Goal: Task Accomplishment & Management: Manage account settings

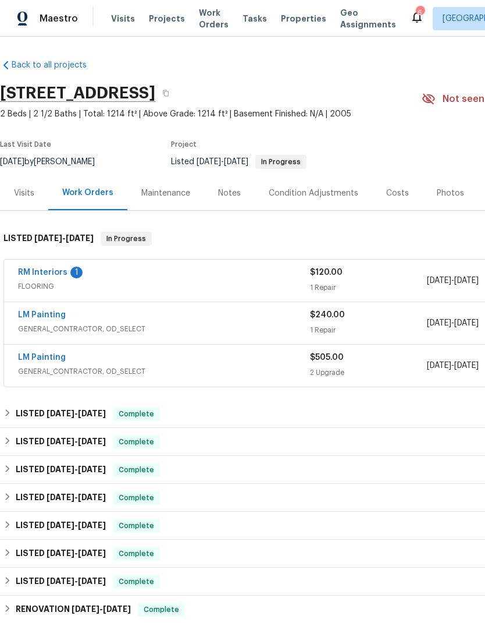
scroll to position [1, 0]
click at [45, 273] on link "RM Interiors" at bounding box center [42, 272] width 49 height 8
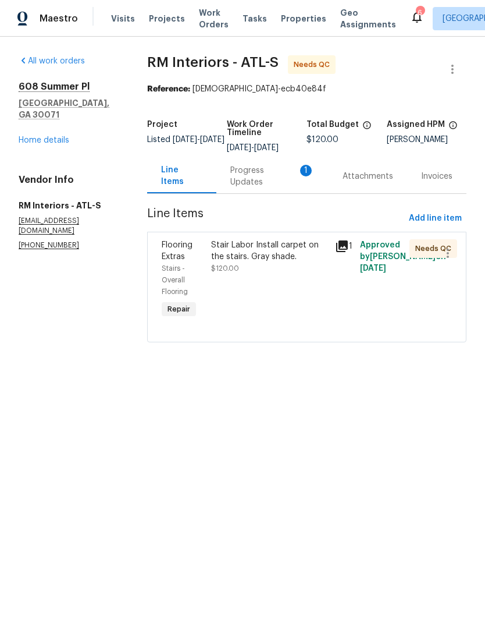
click at [260, 176] on div "Progress Updates 1" at bounding box center [272, 176] width 85 height 23
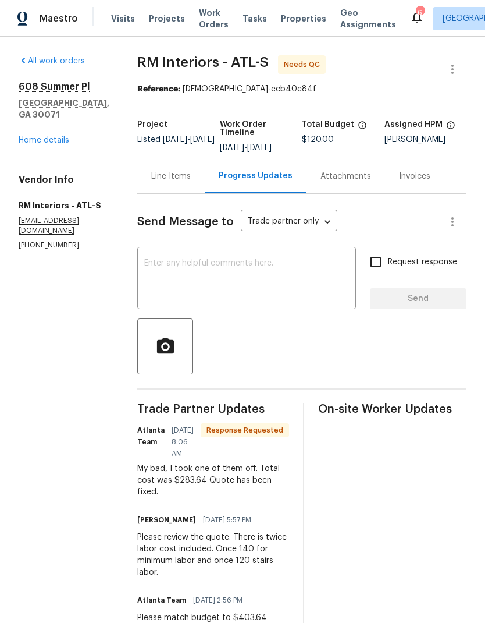
click at [159, 176] on div "Line Items" at bounding box center [171, 177] width 40 height 12
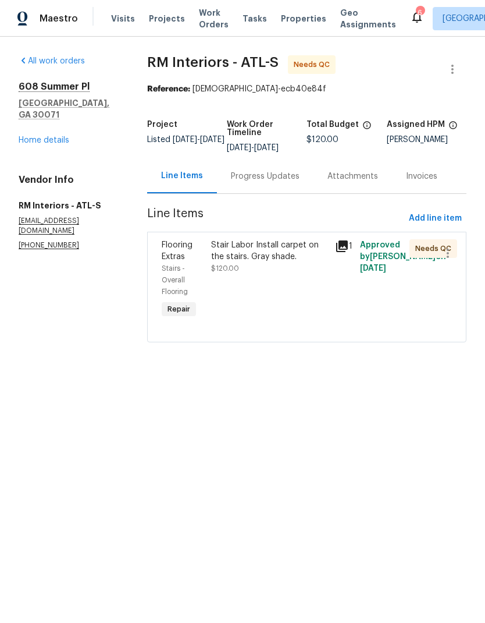
click at [262, 248] on div "Stair Labor Install carpet on the stairs. Gray shade." at bounding box center [269, 250] width 117 height 23
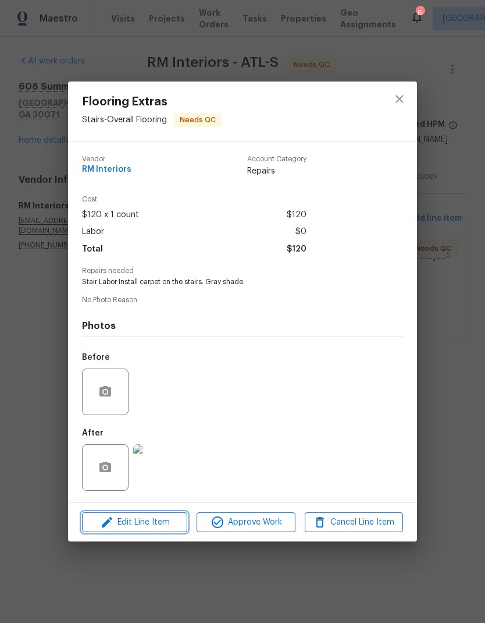
click at [155, 521] on span "Edit Line Item" at bounding box center [135, 522] width 98 height 15
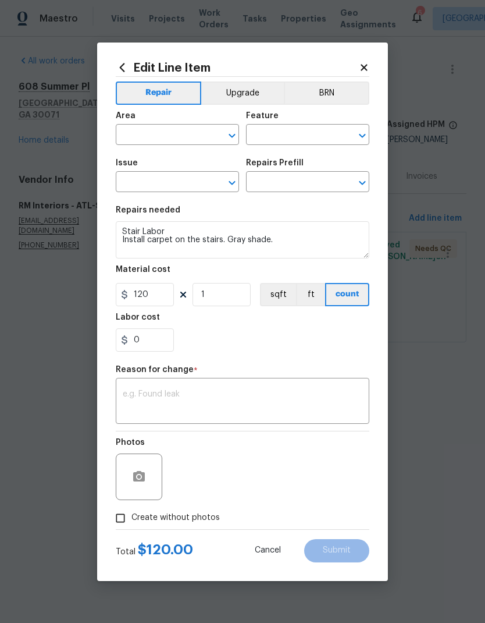
type input "Stairs"
type input "Overall Flooring"
type input "Flooring Extras"
type input "Stair Labor $120.00"
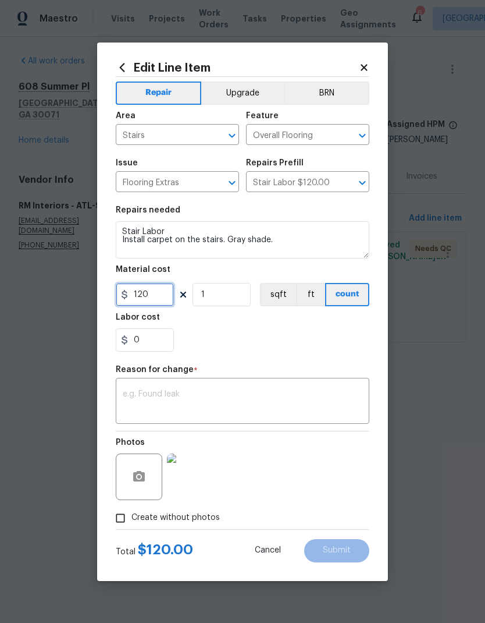
click at [160, 298] on input "120" at bounding box center [145, 294] width 58 height 23
type input "283.64"
click at [206, 398] on textarea at bounding box center [243, 402] width 240 height 24
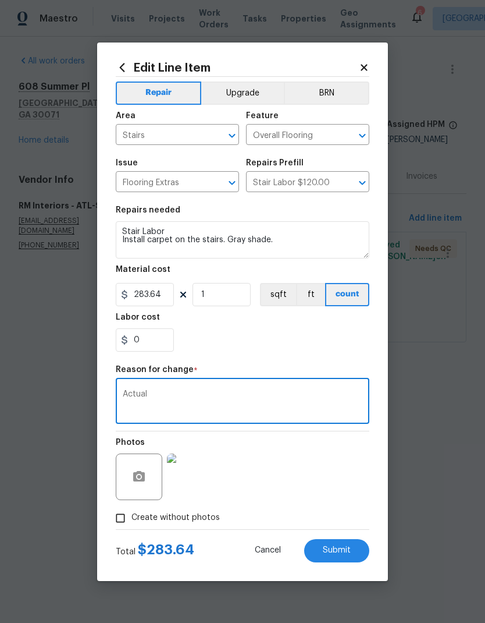
type textarea "Actual"
click at [345, 551] on span "Submit" at bounding box center [337, 550] width 28 height 9
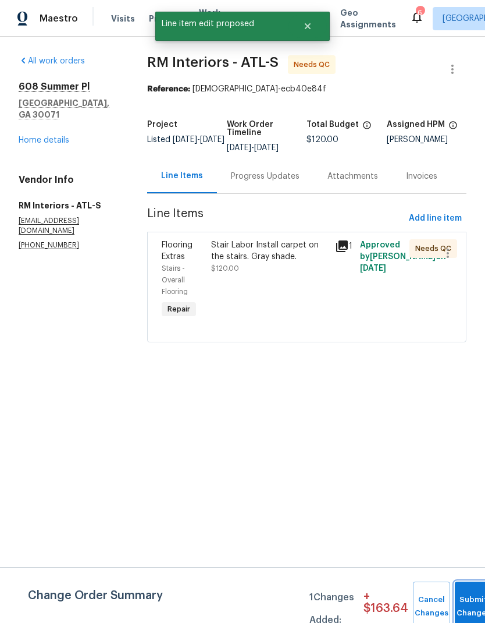
click at [470, 600] on button "Submit Changes" at bounding box center [473, 606] width 37 height 50
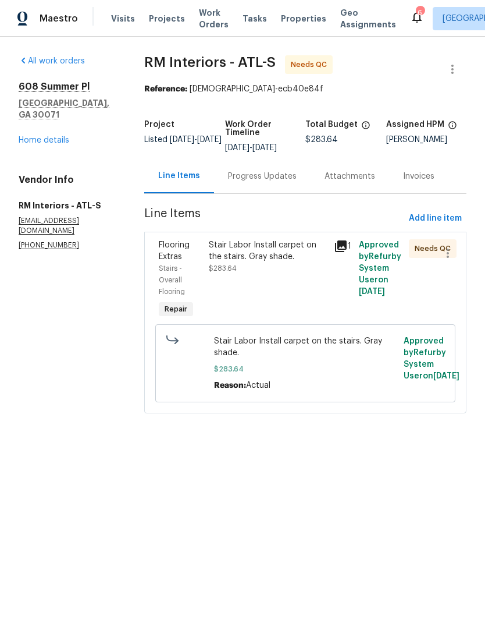
click at [306, 296] on div "Stair Labor Install carpet on the stairs. Gray shade. $283.64" at bounding box center [267, 280] width 125 height 88
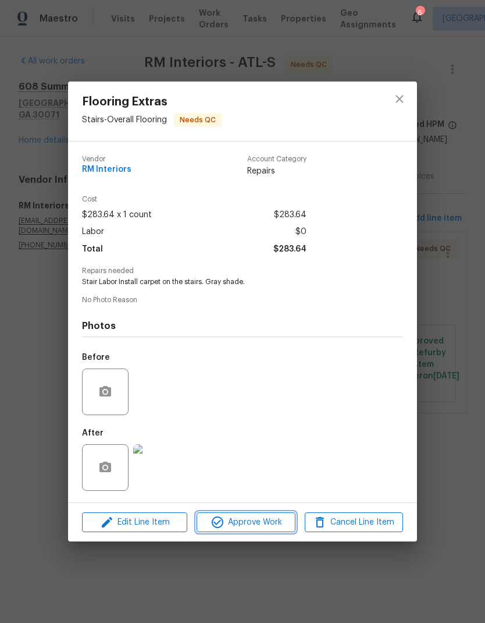
click at [262, 522] on span "Approve Work" at bounding box center [245, 522] width 91 height 15
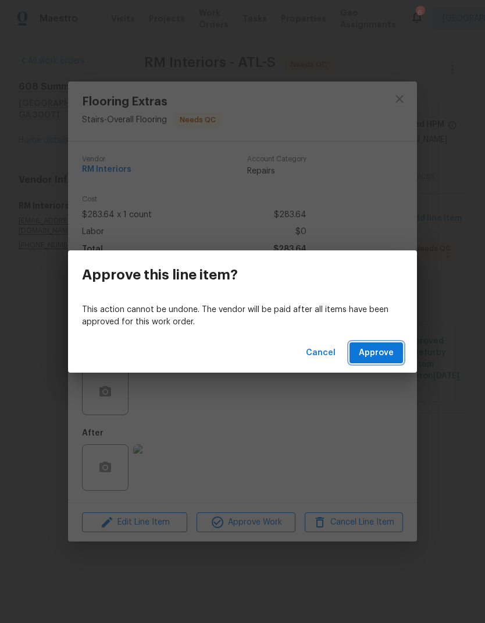
click at [379, 347] on span "Approve" at bounding box center [376, 353] width 35 height 15
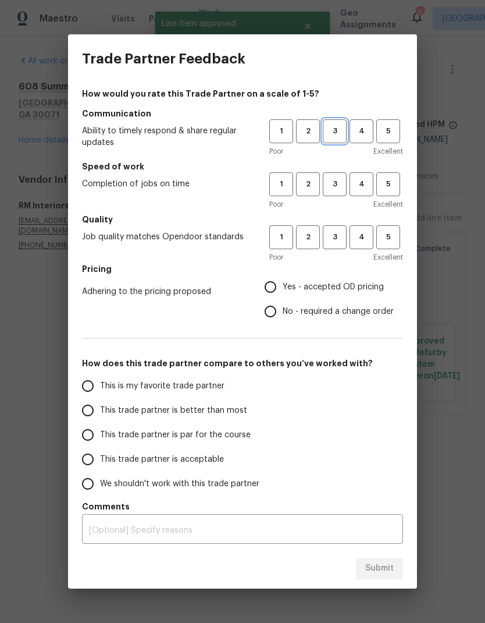
click at [332, 129] on span "3" at bounding box center [335, 131] width 22 height 13
click at [328, 186] on span "3" at bounding box center [335, 184] width 22 height 13
click at [325, 247] on button "3" at bounding box center [335, 237] width 24 height 24
click at [276, 281] on input "Yes - accepted OD pricing" at bounding box center [270, 287] width 24 height 24
radio input "true"
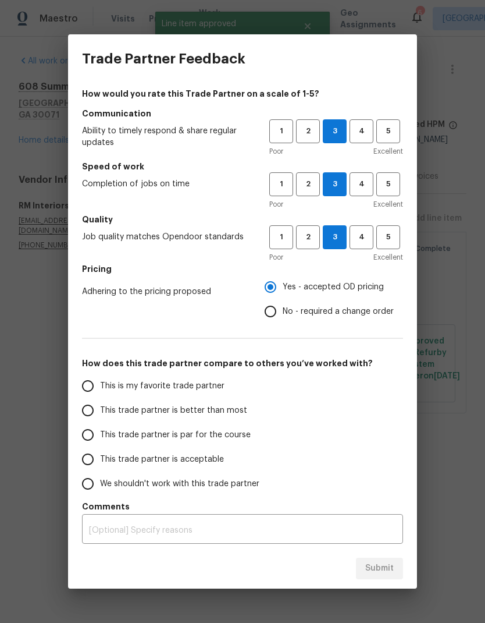
click at [192, 391] on span "This is my favorite trade partner" at bounding box center [162, 386] width 125 height 12
click at [100, 391] on input "This is my favorite trade partner" at bounding box center [88, 386] width 24 height 24
click at [386, 567] on span "Submit" at bounding box center [380, 568] width 29 height 15
radio input "true"
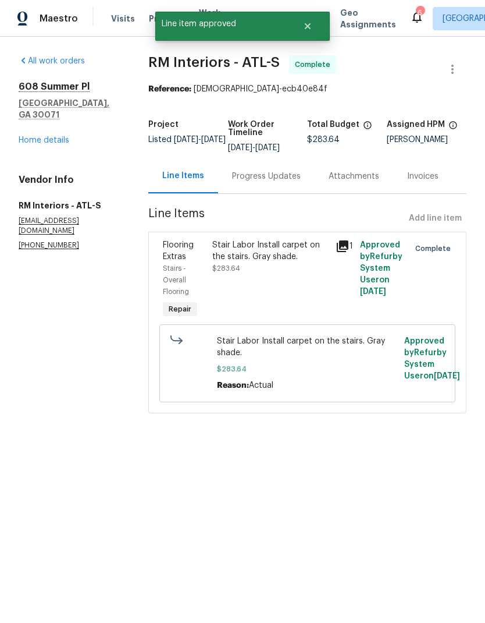
radio input "false"
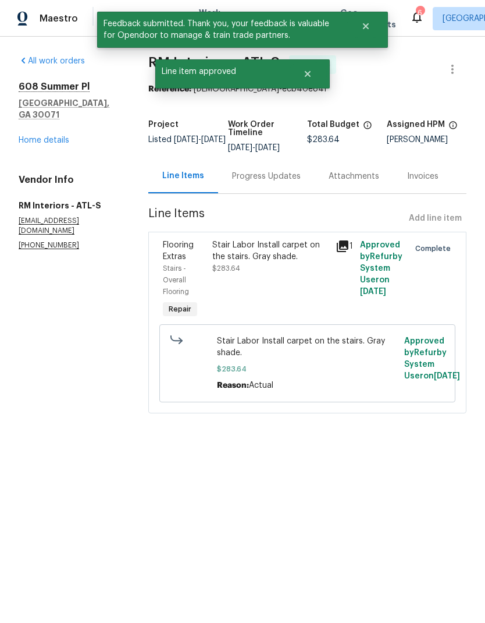
click at [54, 136] on link "Home details" at bounding box center [44, 140] width 51 height 8
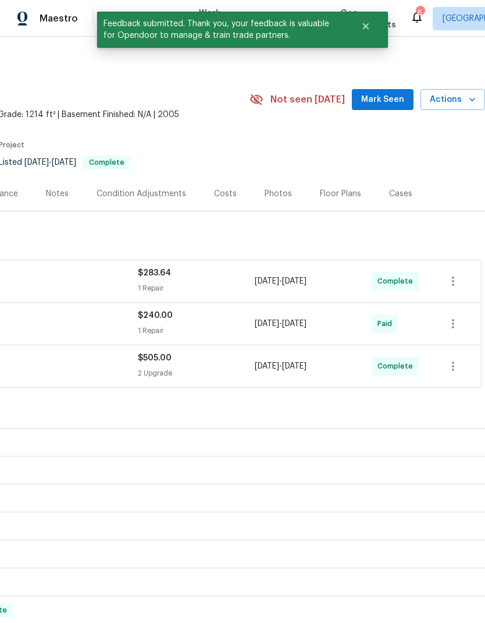
scroll to position [0, 172]
click at [389, 95] on span "Mark Seen" at bounding box center [382, 100] width 43 height 15
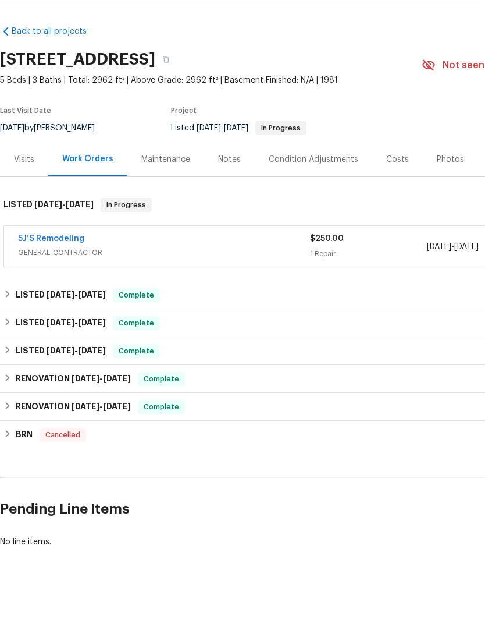
click at [51, 269] on link "5J’S Remodeling" at bounding box center [51, 273] width 66 height 8
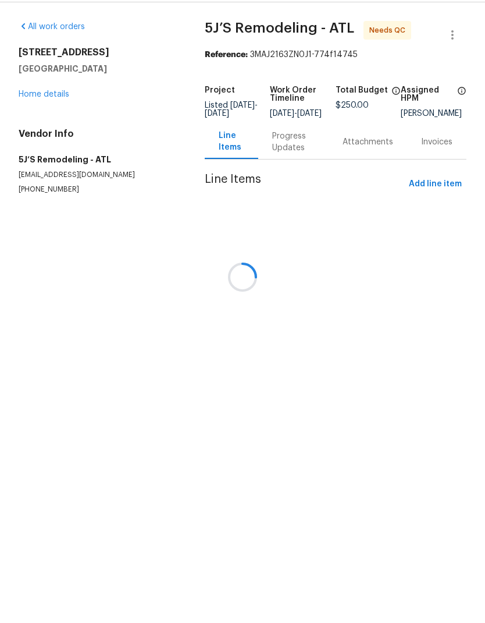
scroll to position [22, 0]
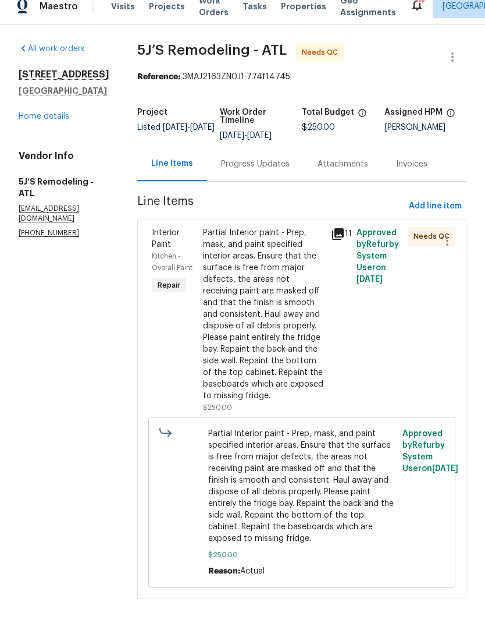
click at [262, 171] on div "Progress Updates" at bounding box center [255, 177] width 69 height 12
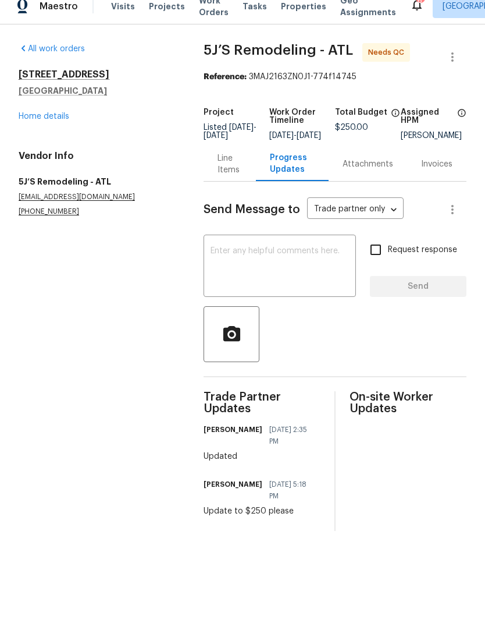
click at [45, 125] on link "Home details" at bounding box center [44, 129] width 51 height 8
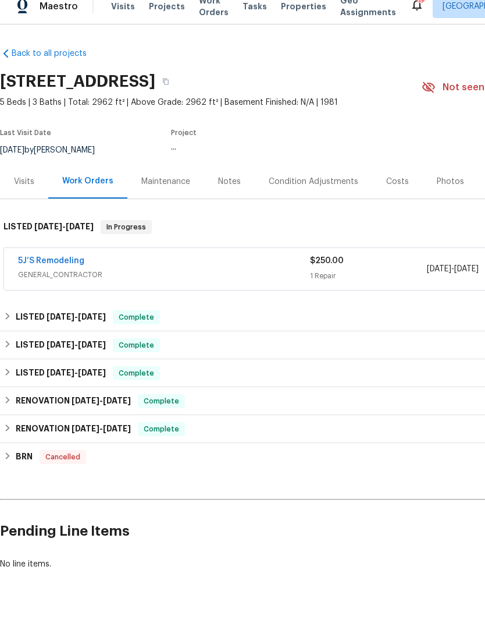
scroll to position [12, 0]
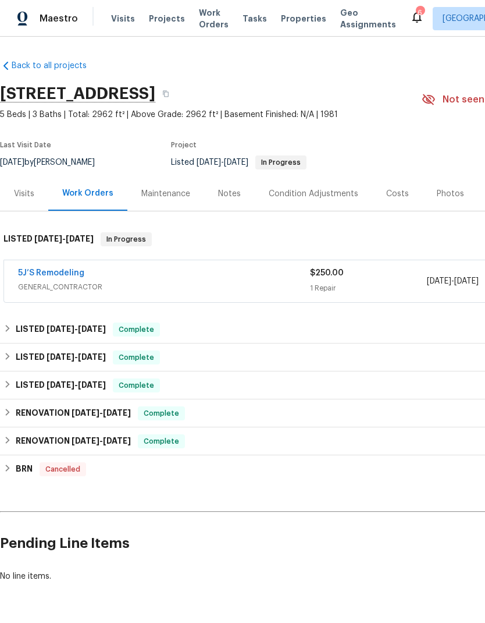
click at [44, 269] on link "5J’S Remodeling" at bounding box center [51, 273] width 66 height 8
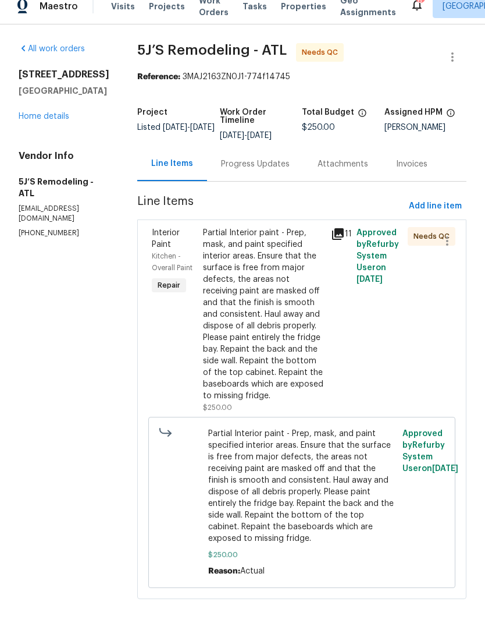
scroll to position [12, 0]
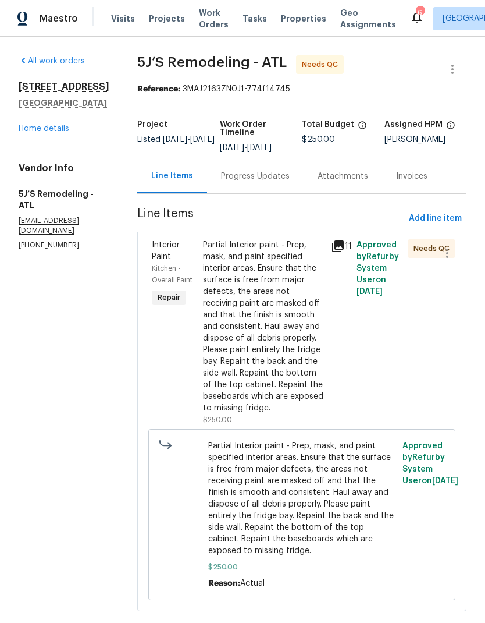
click at [280, 329] on div "Partial Interior paint - Prep, mask, and paint specified interior areas. Ensure…" at bounding box center [263, 326] width 121 height 175
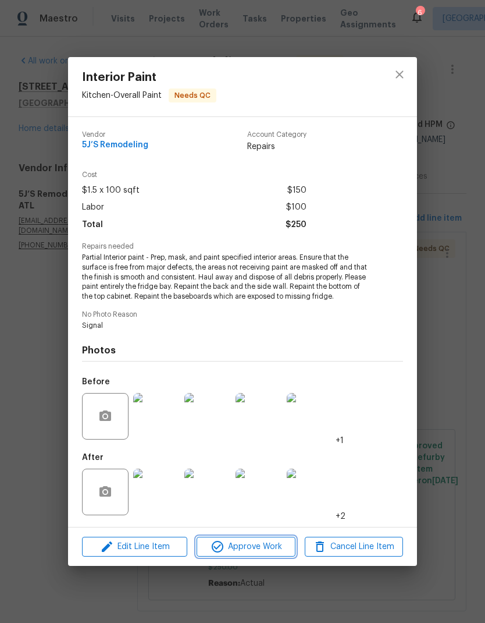
click at [257, 545] on span "Approve Work" at bounding box center [245, 547] width 91 height 15
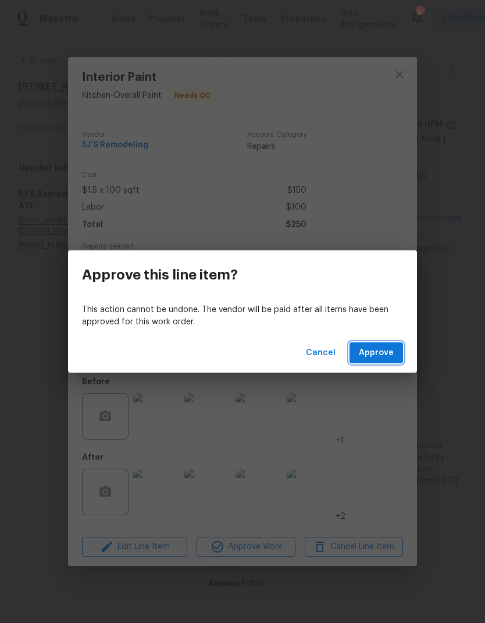
click at [384, 354] on span "Approve" at bounding box center [376, 353] width 35 height 15
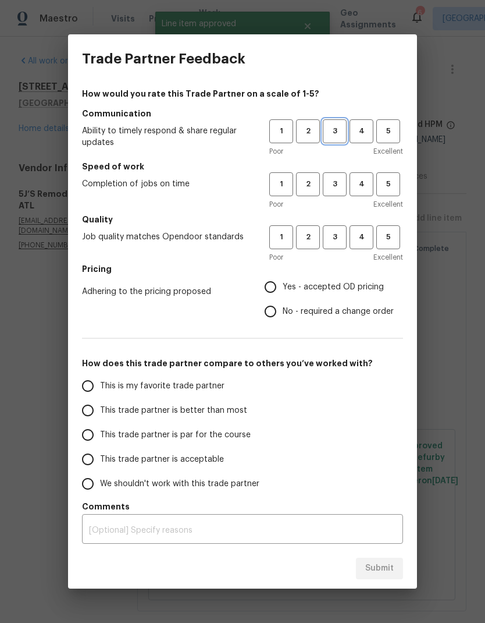
click at [325, 131] on span "3" at bounding box center [335, 131] width 22 height 13
click at [334, 188] on span "3" at bounding box center [335, 184] width 22 height 13
click at [335, 233] on span "3" at bounding box center [335, 236] width 22 height 13
click at [280, 286] on input "Yes - accepted OD pricing" at bounding box center [270, 287] width 24 height 24
radio input "true"
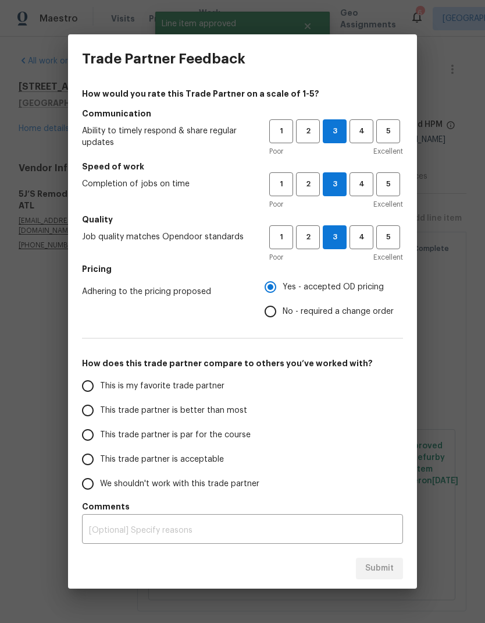
click at [191, 386] on span "This is my favorite trade partner" at bounding box center [162, 386] width 125 height 12
click at [100, 386] on input "This is my favorite trade partner" at bounding box center [88, 386] width 24 height 24
click at [379, 565] on span "Submit" at bounding box center [380, 568] width 29 height 15
radio input "true"
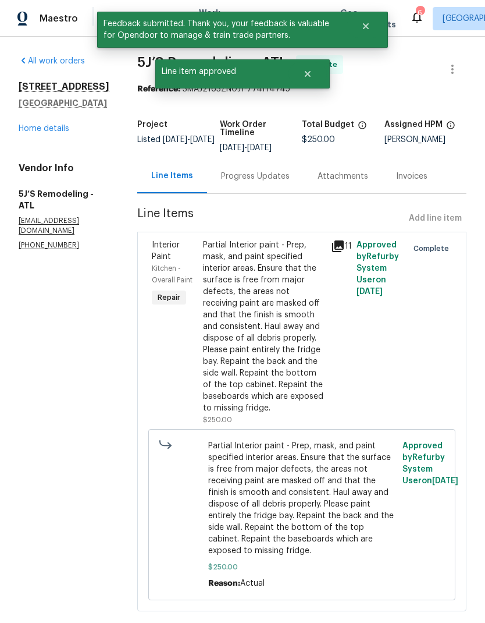
click at [68, 125] on link "Home details" at bounding box center [44, 129] width 51 height 8
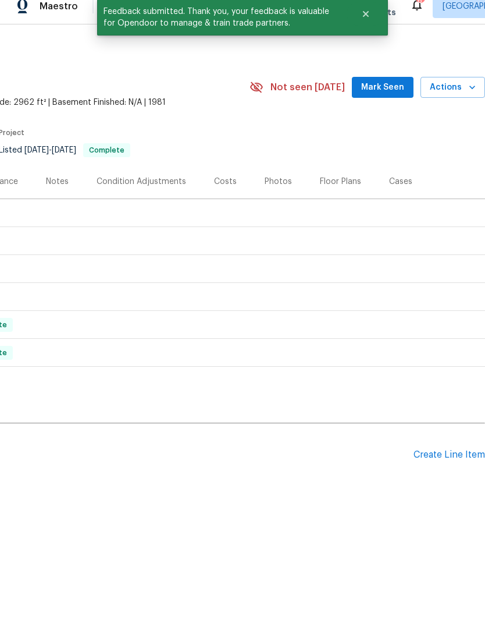
scroll to position [0, 172]
click at [364, 23] on icon "Close" at bounding box center [366, 26] width 6 height 6
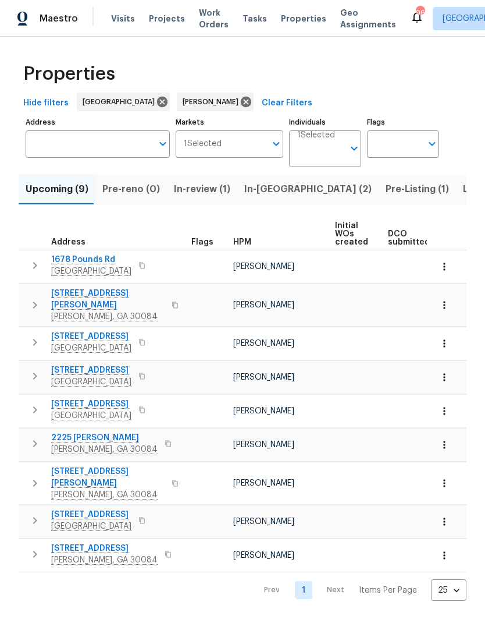
click at [258, 196] on span "In-reno (2)" at bounding box center [307, 189] width 127 height 16
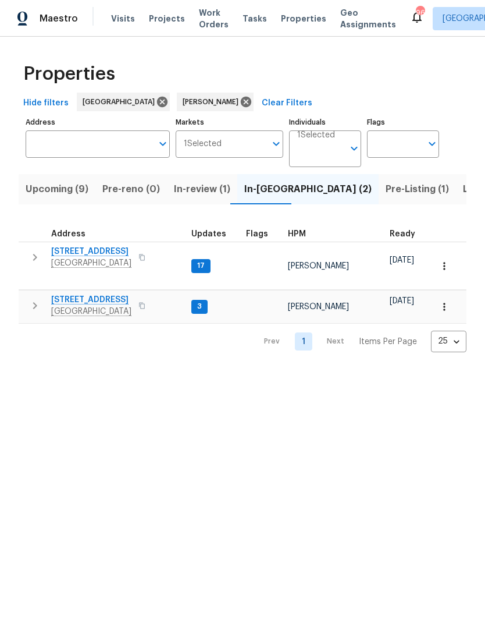
click at [51, 190] on span "Upcoming (9)" at bounding box center [57, 189] width 63 height 16
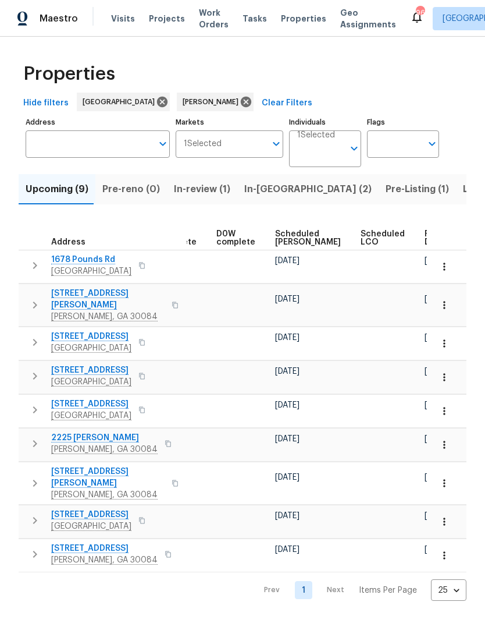
scroll to position [0, 292]
click at [386, 193] on span "Pre-Listing (1)" at bounding box center [417, 189] width 63 height 16
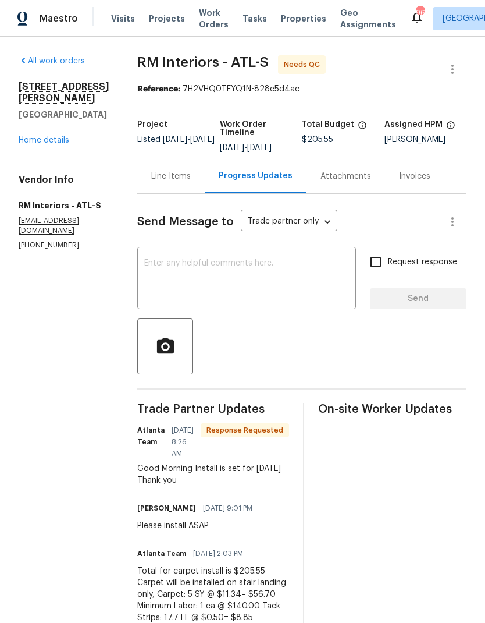
click at [51, 143] on link "Home details" at bounding box center [44, 140] width 51 height 8
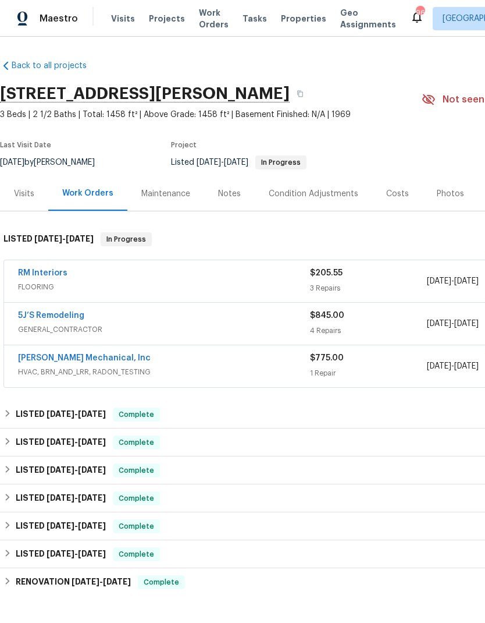
click at [40, 272] on link "RM Interiors" at bounding box center [42, 273] width 49 height 8
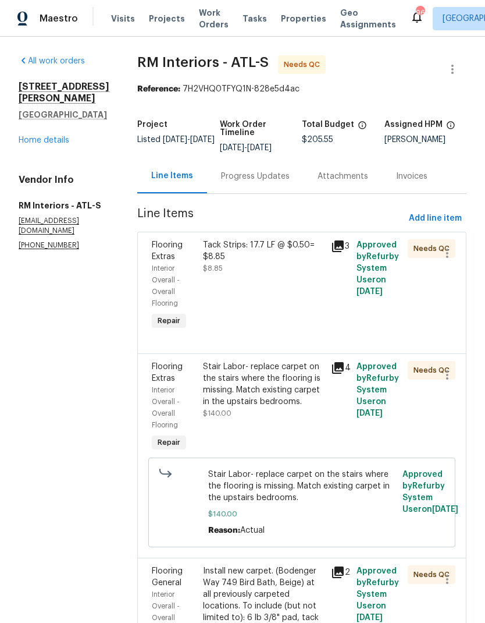
click at [334, 243] on icon at bounding box center [338, 246] width 12 height 12
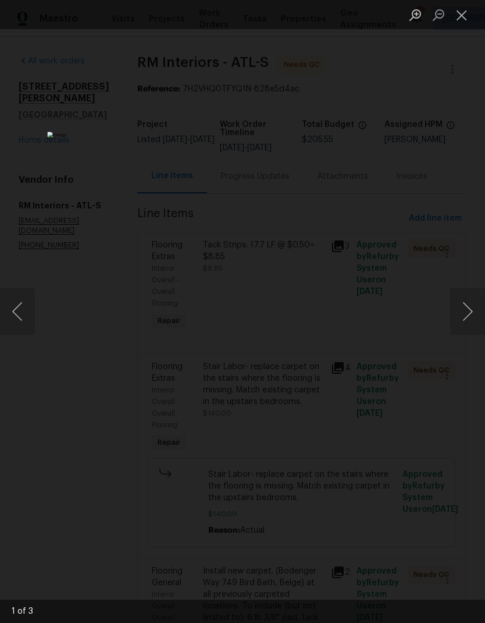
click at [459, 316] on button "Next image" at bounding box center [467, 311] width 35 height 47
click at [465, 317] on button "Next image" at bounding box center [467, 311] width 35 height 47
click at [459, 10] on button "Close lightbox" at bounding box center [461, 15] width 23 height 20
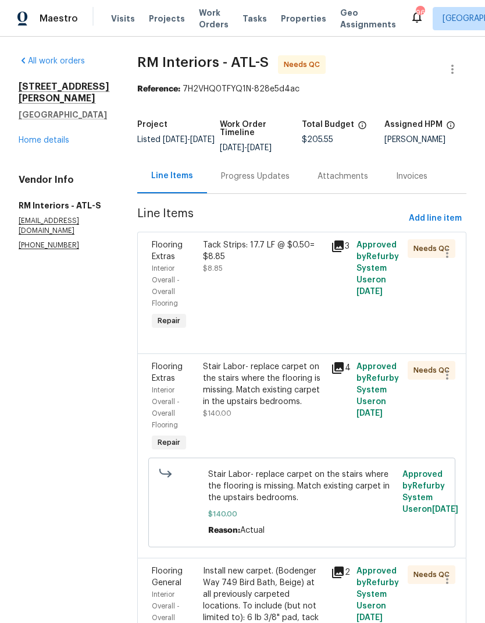
click at [289, 296] on div "Tack Strips: 17.7 LF @ $0.50= $8.85 $8.85" at bounding box center [264, 286] width 128 height 100
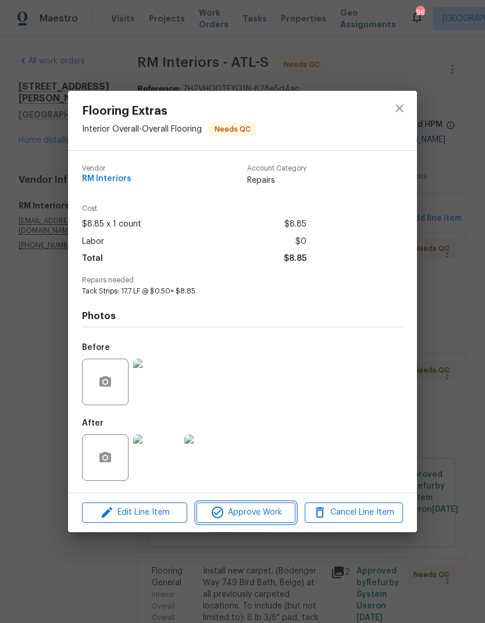
click at [261, 511] on span "Approve Work" at bounding box center [245, 512] width 91 height 15
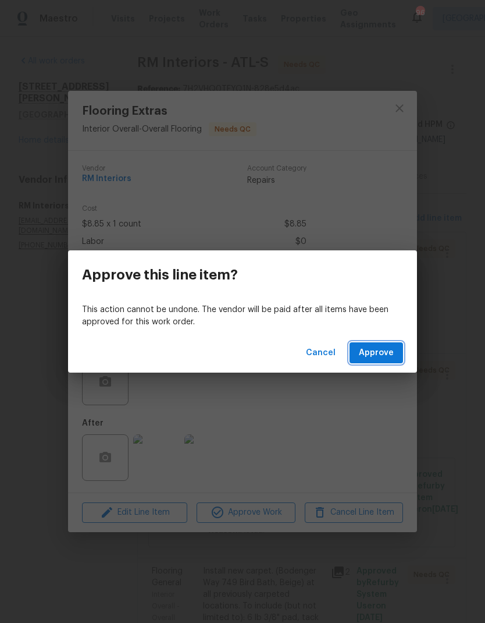
click at [378, 350] on span "Approve" at bounding box center [376, 353] width 35 height 15
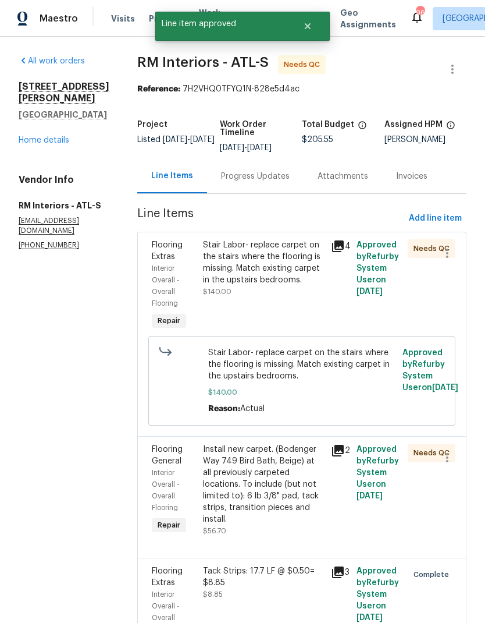
click at [271, 281] on div "Stair Labor- replace carpet on the stairs where the flooring is missing. Match …" at bounding box center [263, 262] width 121 height 47
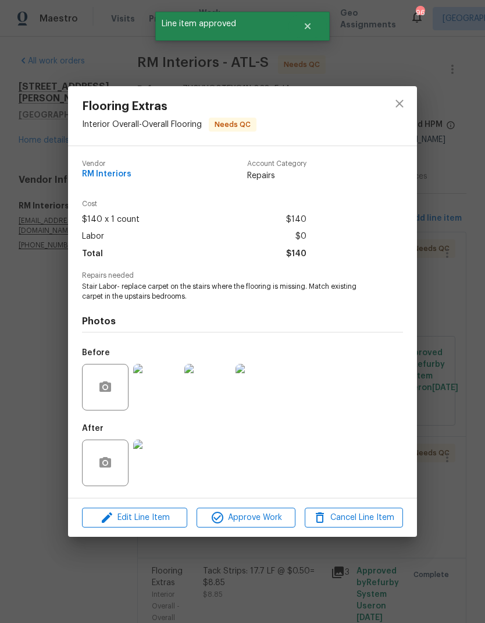
click at [262, 515] on span "Approve Work" at bounding box center [245, 517] width 91 height 15
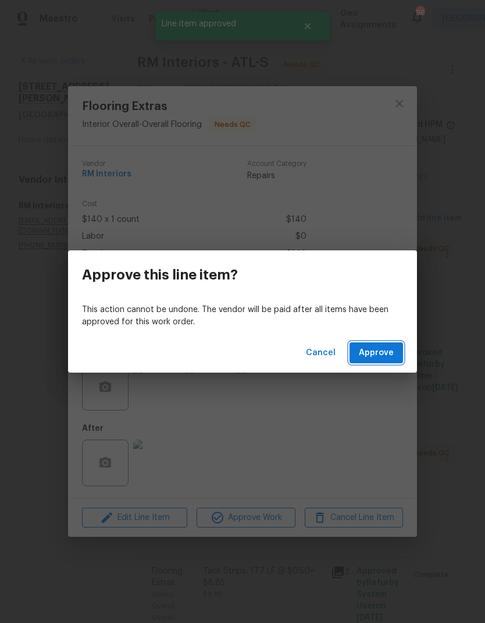
click at [376, 345] on button "Approve" at bounding box center [377, 353] width 54 height 22
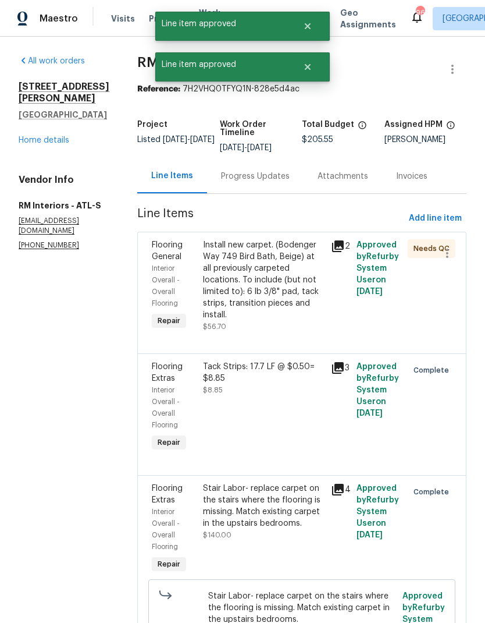
click at [271, 287] on div "Install new carpet. (Bodenger Way 749 Bird Bath, Beige) at all previously carpe…" at bounding box center [263, 279] width 121 height 81
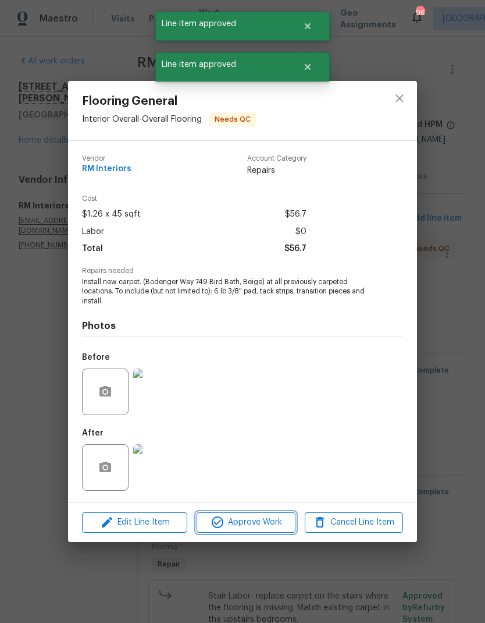
click at [258, 516] on span "Approve Work" at bounding box center [245, 522] width 91 height 15
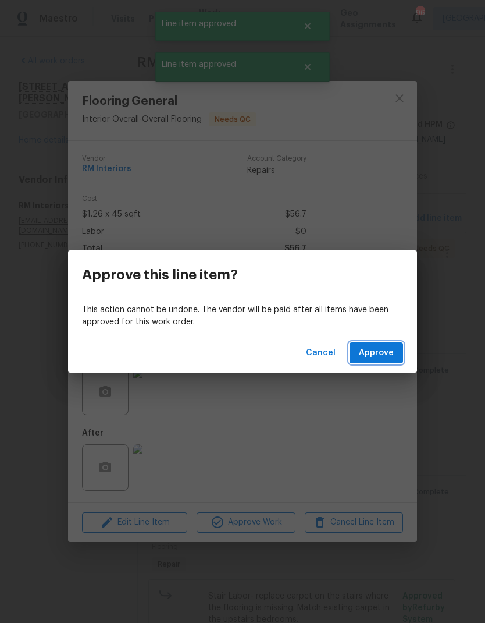
click at [377, 346] on span "Approve" at bounding box center [376, 353] width 35 height 15
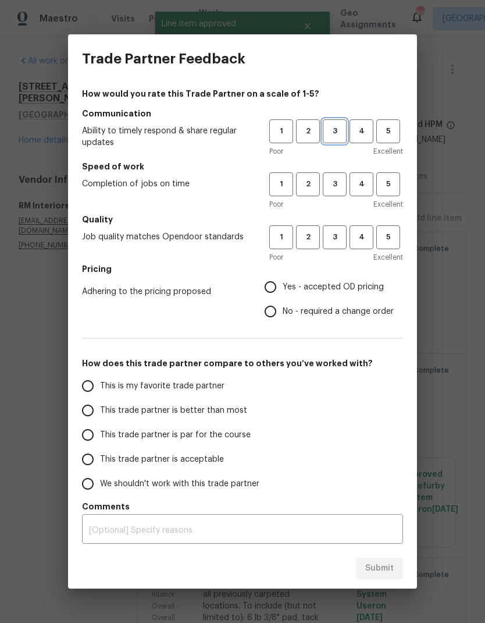
click at [328, 135] on span "3" at bounding box center [335, 131] width 22 height 13
click at [334, 194] on button "3" at bounding box center [335, 184] width 24 height 24
click at [338, 237] on span "3" at bounding box center [335, 236] width 22 height 13
click at [275, 283] on input "Yes - accepted OD pricing" at bounding box center [270, 287] width 24 height 24
radio input "true"
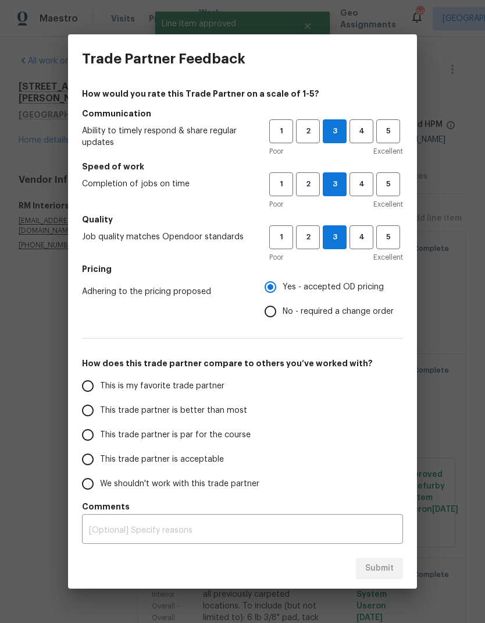
click at [201, 383] on span "This is my favorite trade partner" at bounding box center [162, 386] width 125 height 12
click at [100, 383] on input "This is my favorite trade partner" at bounding box center [88, 386] width 24 height 24
click at [387, 565] on span "Submit" at bounding box center [380, 568] width 29 height 15
radio input "true"
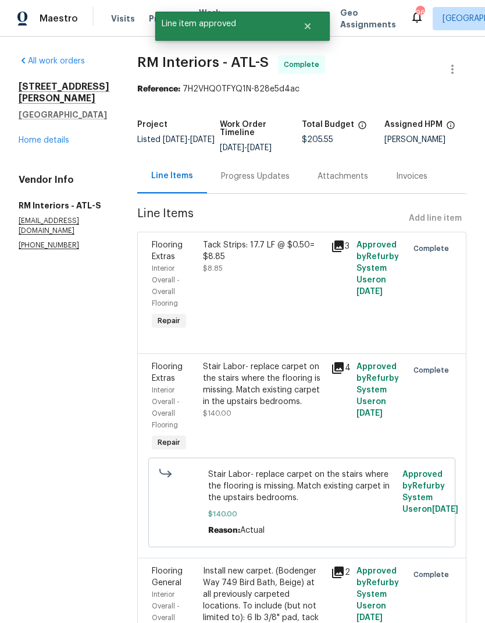
radio input "false"
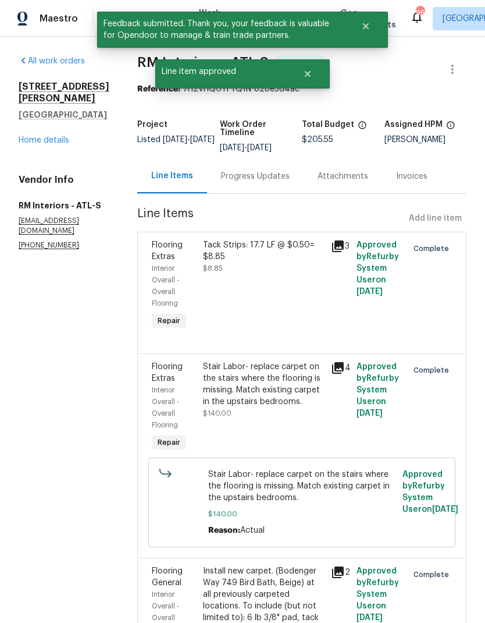
click at [43, 143] on link "Home details" at bounding box center [44, 140] width 51 height 8
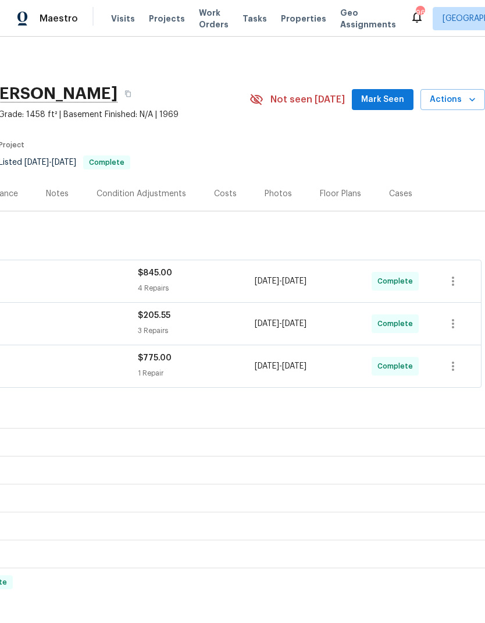
scroll to position [0, 172]
click at [388, 103] on span "Mark Seen" at bounding box center [382, 100] width 43 height 15
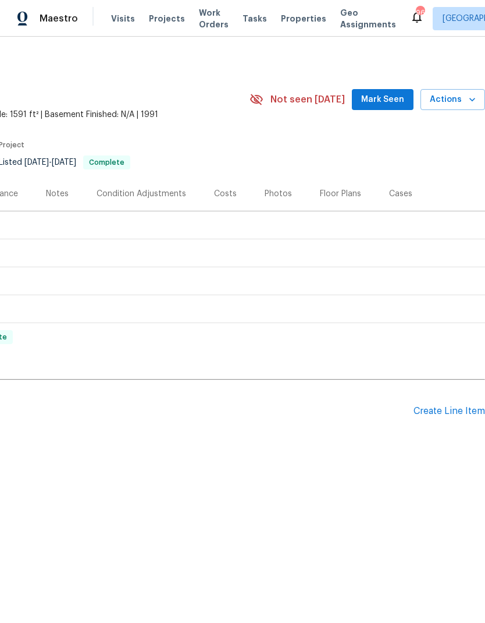
click at [448, 413] on div "Create Line Item" at bounding box center [450, 411] width 72 height 11
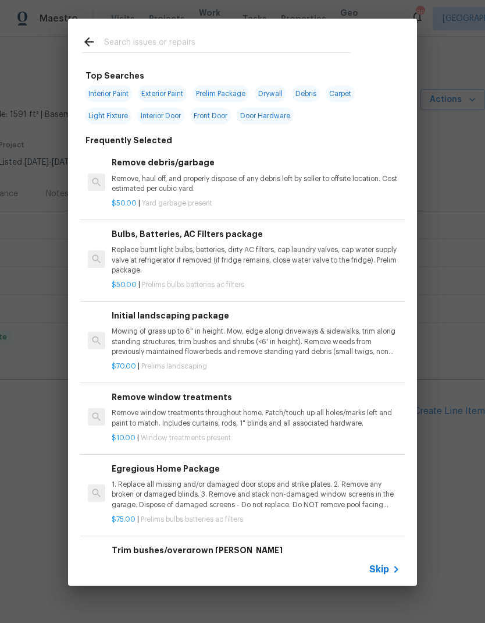
click at [386, 573] on span "Skip" at bounding box center [380, 569] width 20 height 12
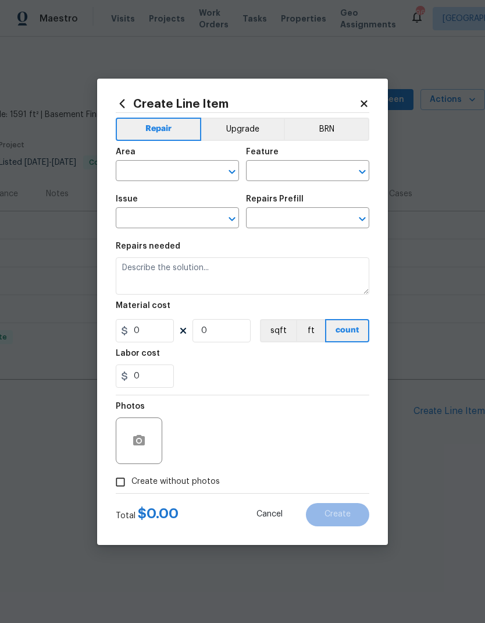
click at [191, 173] on input "text" at bounding box center [161, 172] width 91 height 18
type input "seria"
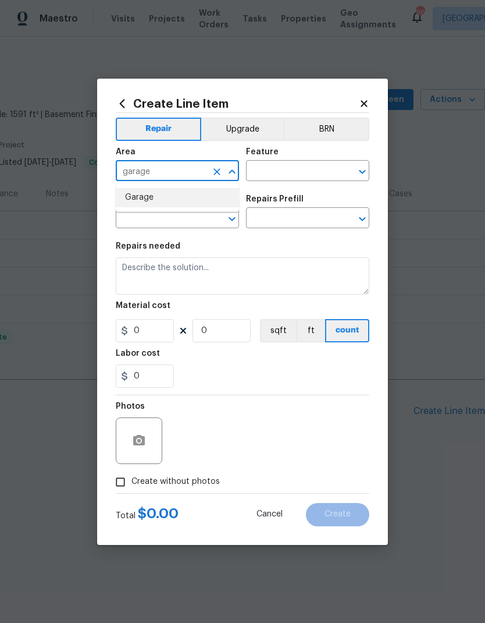
click at [178, 200] on li "Garage" at bounding box center [177, 197] width 123 height 19
type input "Garage"
click at [269, 168] on input "text" at bounding box center [291, 172] width 91 height 18
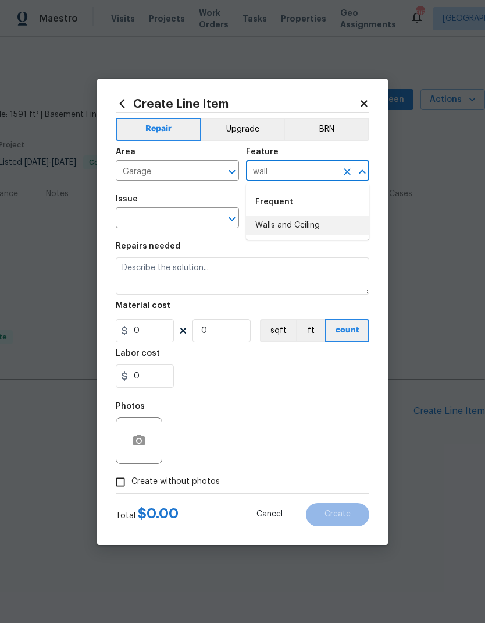
click at [316, 225] on li "Walls and Ceiling" at bounding box center [307, 225] width 123 height 19
type input "Walls and Ceiling"
click at [187, 217] on input "text" at bounding box center [161, 219] width 91 height 18
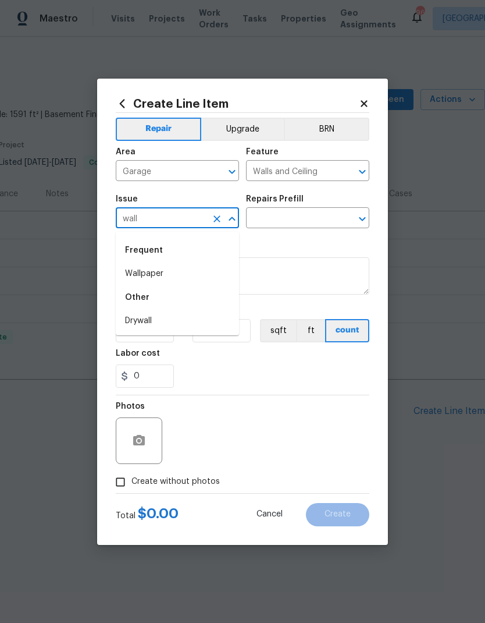
click at [153, 320] on li "Drywall" at bounding box center [177, 320] width 123 height 19
type input "Drywall"
click at [296, 213] on input "text" at bounding box center [291, 219] width 91 height 18
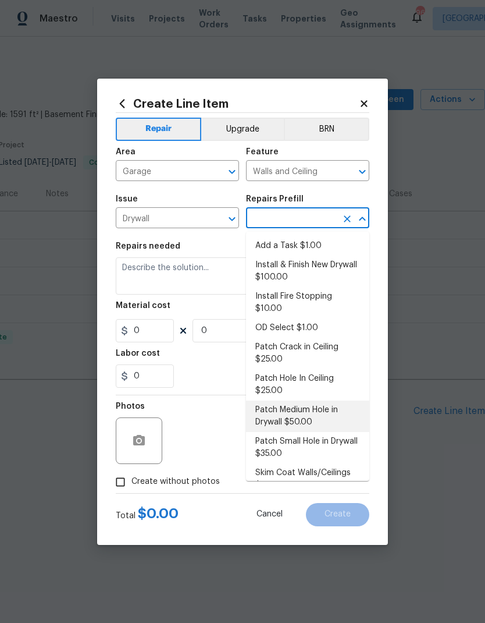
click at [308, 402] on li "Patch Medium Hole in Drywall $50.00" at bounding box center [307, 415] width 123 height 31
type textarea "Prep/scrape all loose material from the damaged area; prime if needed. Patch th…"
type input "1"
type input "Patch Medium Hole in Drywall $50.00"
type input "50"
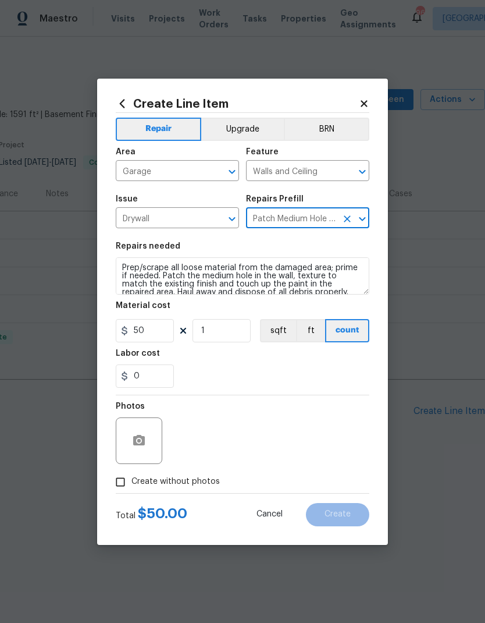
scroll to position [-1, 0]
click at [123, 265] on textarea "Prep/scrape all loose material from the damaged area; prime if needed. Patch th…" at bounding box center [243, 275] width 254 height 37
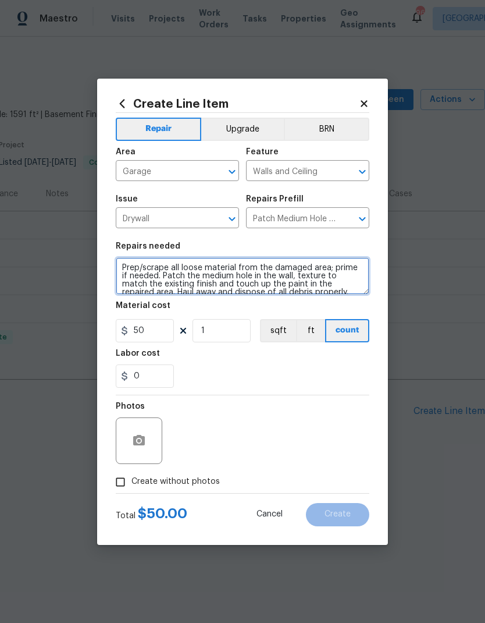
click at [148, 264] on textarea "Prep/scrape all loose material from the damaged area; prime if needed. Patch th…" at bounding box center [243, 275] width 254 height 37
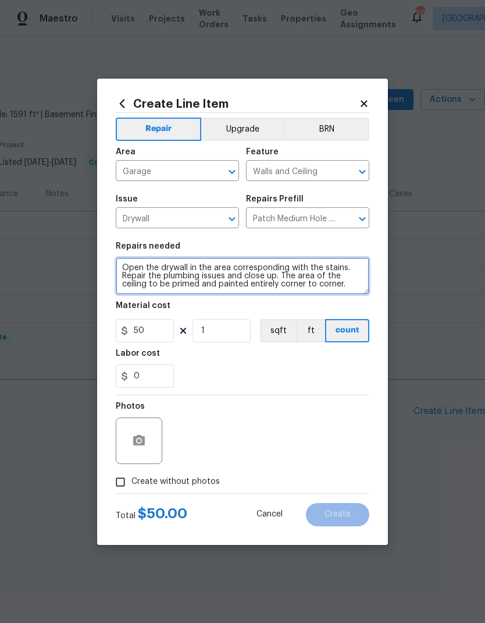
type textarea "Open the drywall in the area corresponding with the stains. Repair the plumbing…"
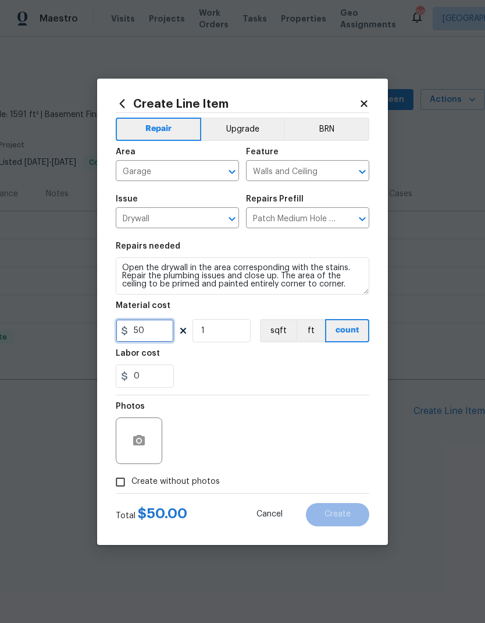
click at [133, 329] on input "50" at bounding box center [145, 330] width 58 height 23
type input "250"
click at [135, 441] on icon "button" at bounding box center [139, 440] width 12 height 10
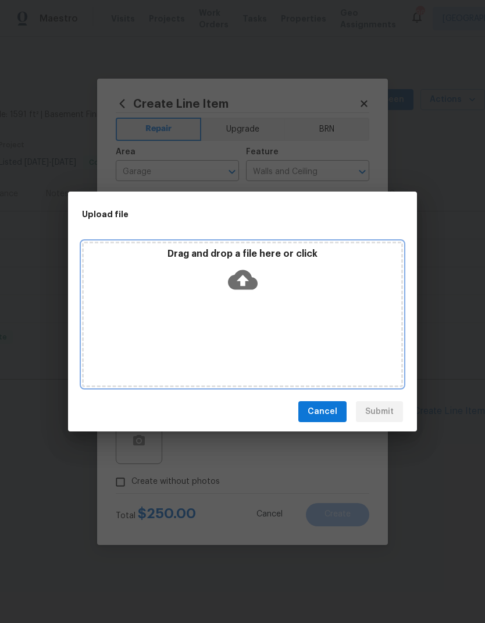
click at [278, 313] on div "Drag and drop a file here or click" at bounding box center [242, 315] width 321 height 146
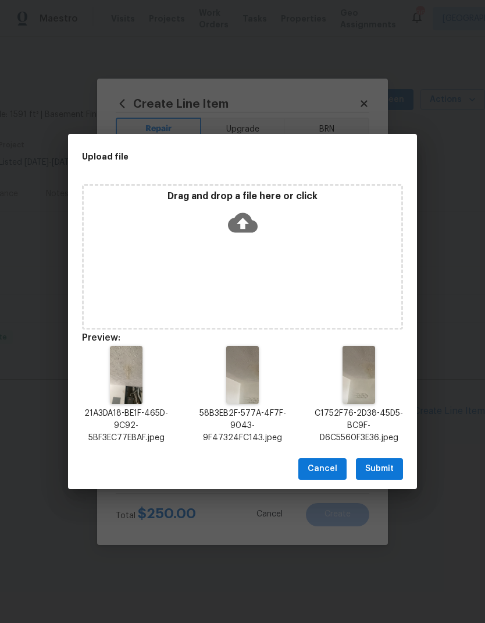
click at [387, 468] on span "Submit" at bounding box center [380, 469] width 29 height 15
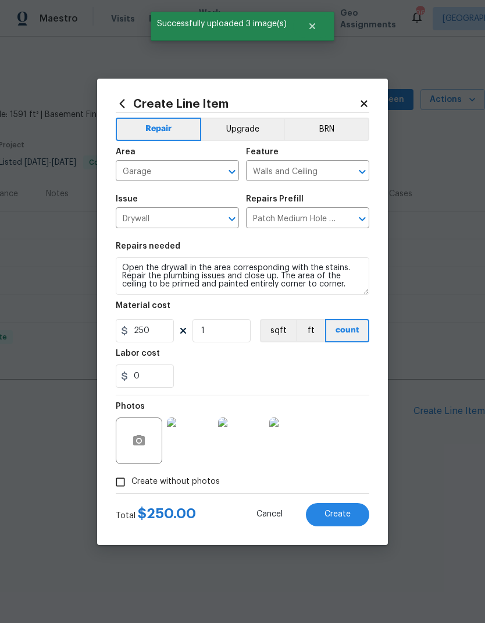
click at [344, 516] on span "Create" at bounding box center [338, 514] width 26 height 9
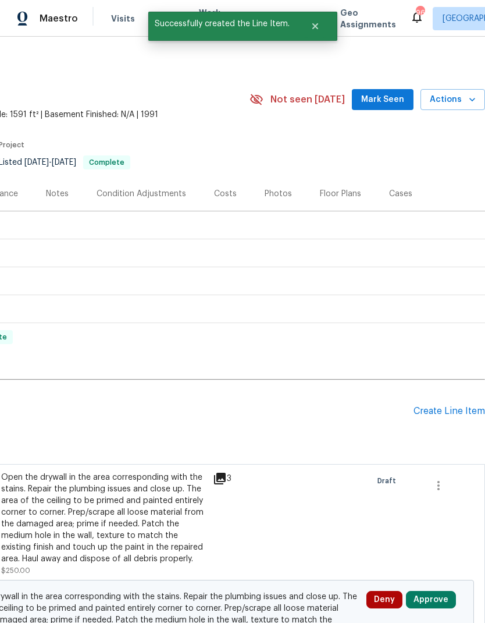
click at [450, 408] on div "Create Line Item" at bounding box center [450, 411] width 72 height 11
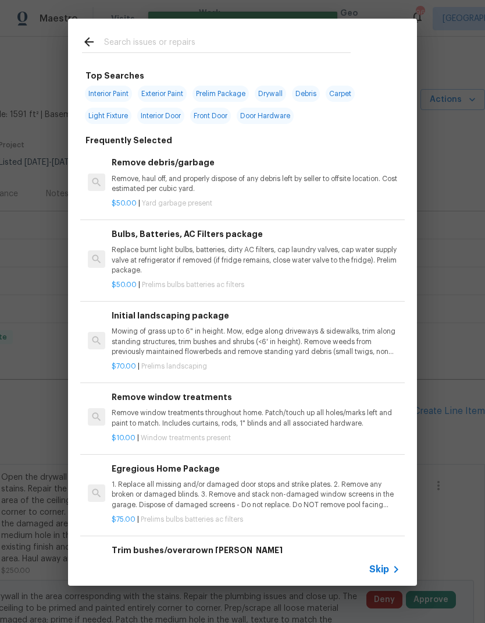
click at [376, 566] on span "Skip" at bounding box center [380, 569] width 20 height 12
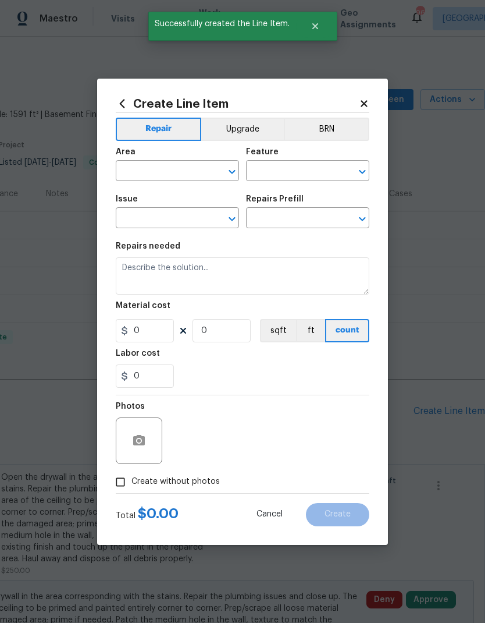
click at [193, 168] on input "text" at bounding box center [161, 172] width 91 height 18
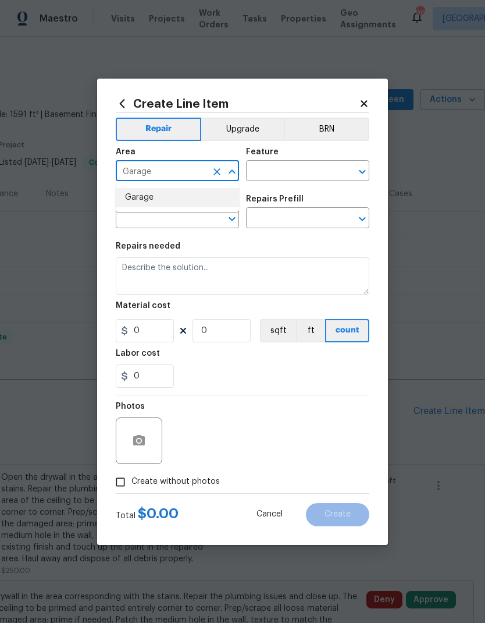
click at [184, 198] on li "Garage" at bounding box center [177, 197] width 123 height 19
type input "Garage"
click at [273, 172] on input "text" at bounding box center [291, 172] width 91 height 18
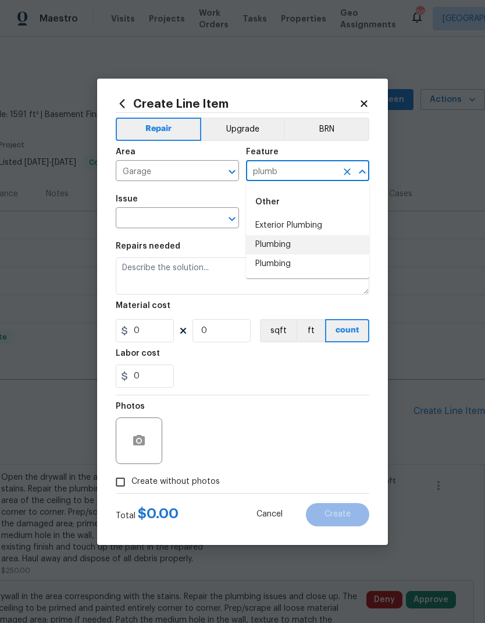
click at [289, 240] on li "Plumbing" at bounding box center [307, 244] width 123 height 19
type input "Plumbing"
click at [176, 214] on input "text" at bounding box center [161, 219] width 91 height 18
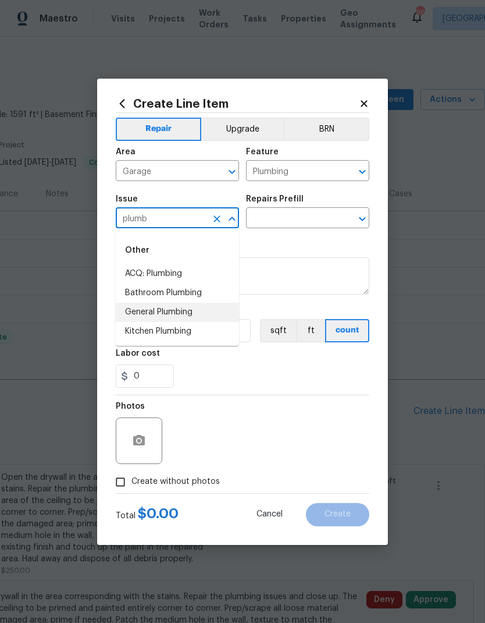
click at [176, 309] on li "General Plumbing" at bounding box center [177, 312] width 123 height 19
type input "General Plumbing"
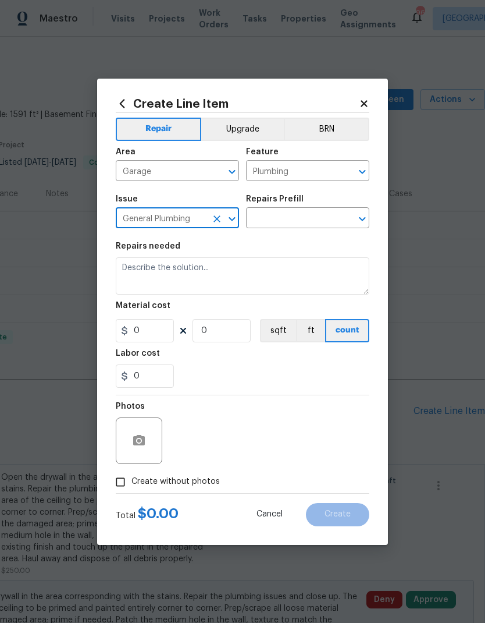
click at [302, 219] on input "text" at bounding box center [291, 219] width 91 height 18
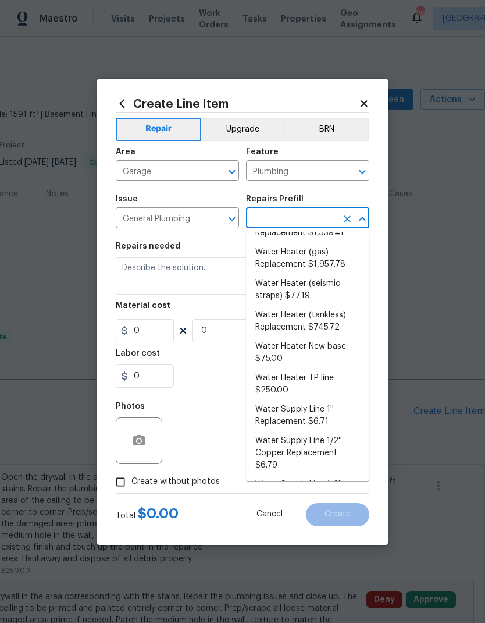
scroll to position [517, 0]
click at [312, 476] on li "Water Supply Line 1/2'' Replacement Pex $5.14" at bounding box center [307, 491] width 123 height 31
type input "Water Supply Line 1/2'' Replacement Pex $5.14"
type textarea "Remove the existing, damaged 1/2'' water supply line and replace it with new 1/…"
type input "1"
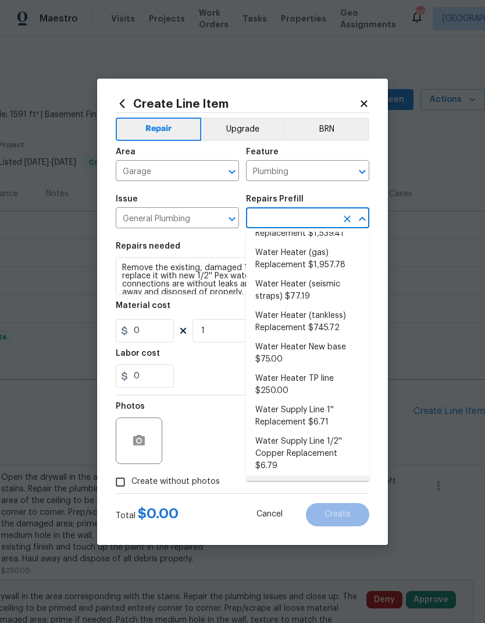
type input "Water Supply Line 1/2'' Replacement Pex $5.14"
type input "5.14"
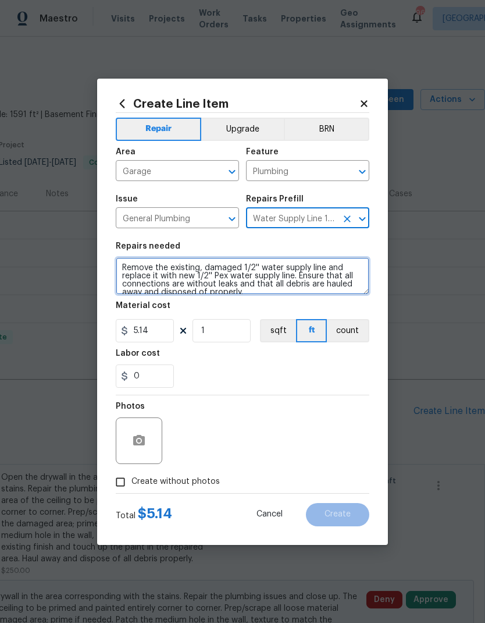
click at [122, 269] on textarea "Remove the existing, damaged 1/2'' water supply line and replace it with new 1/…" at bounding box center [243, 275] width 254 height 37
click at [144, 269] on textarea "Remove the existing, damaged 1/2'' water supply line and replace it with new 1/…" at bounding box center [243, 275] width 254 height 37
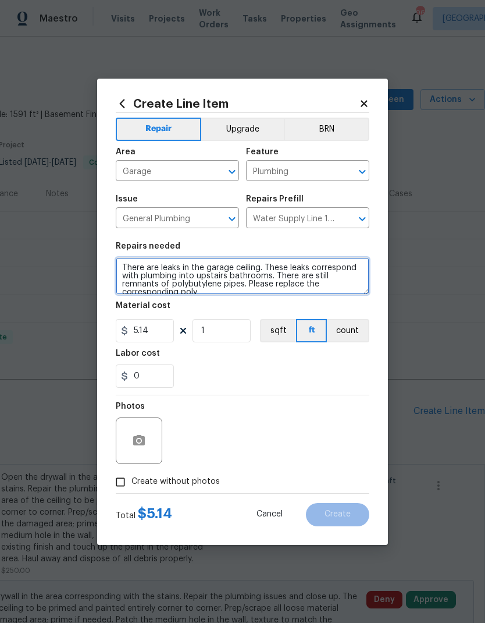
scroll to position [3, 0]
type textarea "There are leaks in the garage ceiling. These leaks correspond with plumbing int…"
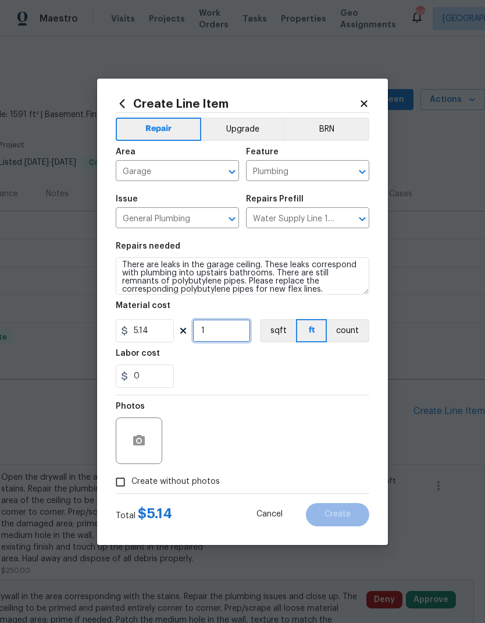
click at [227, 336] on input "1" at bounding box center [222, 330] width 58 height 23
type input "28"
click at [143, 441] on icon "button" at bounding box center [139, 440] width 12 height 10
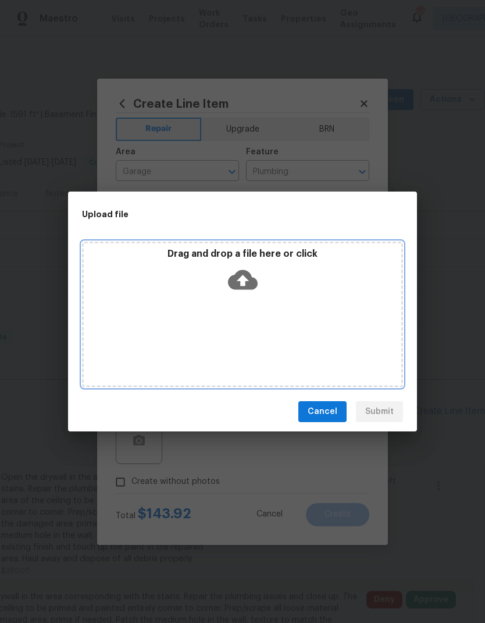
click at [283, 318] on div "Drag and drop a file here or click" at bounding box center [242, 315] width 321 height 146
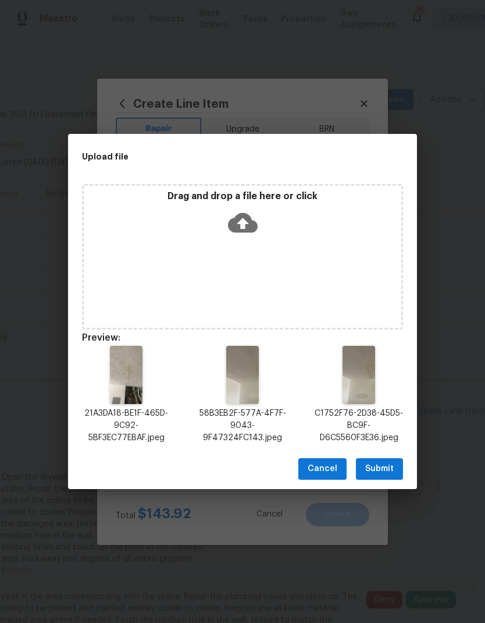
click at [384, 469] on span "Submit" at bounding box center [380, 469] width 29 height 15
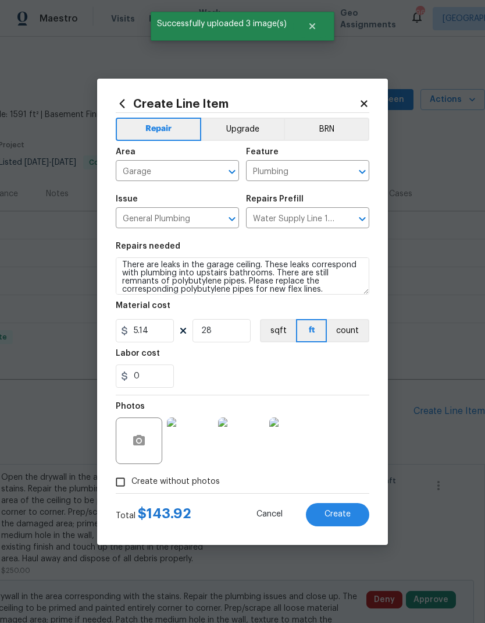
click at [346, 519] on span "Create" at bounding box center [338, 514] width 26 height 9
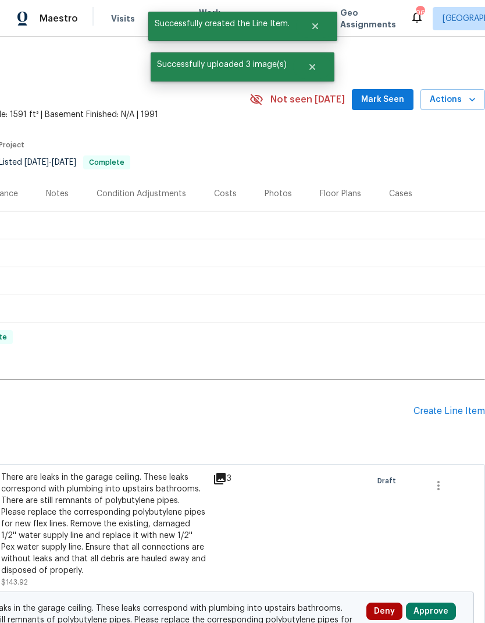
click at [453, 410] on div "Create Line Item" at bounding box center [450, 411] width 72 height 11
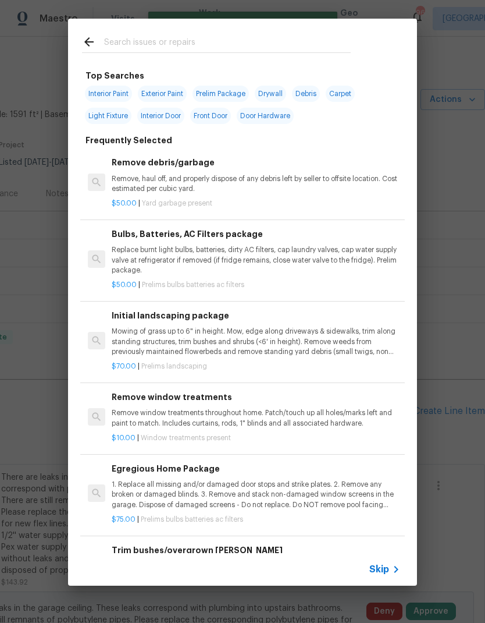
click at [384, 565] on span "Skip" at bounding box center [380, 569] width 20 height 12
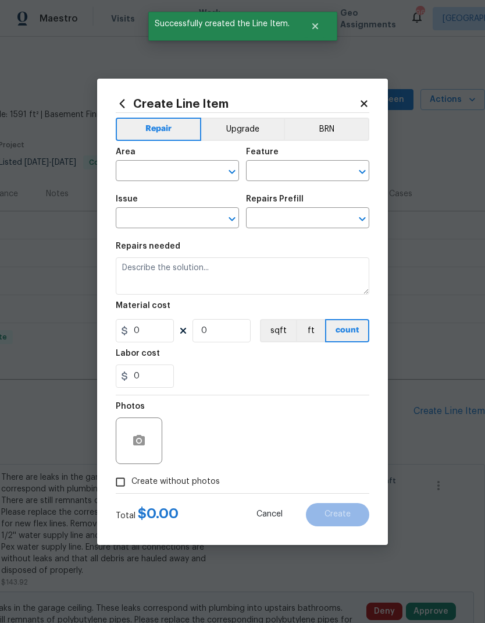
click at [193, 173] on input "text" at bounding box center [161, 172] width 91 height 18
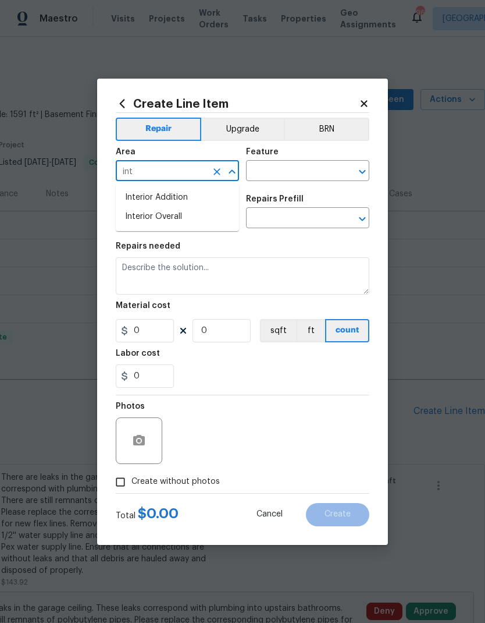
click at [192, 218] on li "Interior Overall" at bounding box center [177, 216] width 123 height 19
type input "Interior Overall"
click at [279, 168] on input "text" at bounding box center [291, 172] width 91 height 18
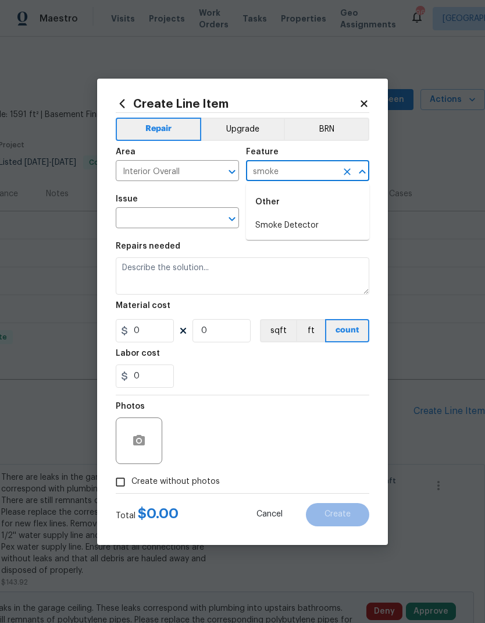
click at [311, 222] on li "Smoke Detector" at bounding box center [307, 225] width 123 height 19
type input "Smoke Detector"
click at [181, 212] on input "text" at bounding box center [161, 219] width 91 height 18
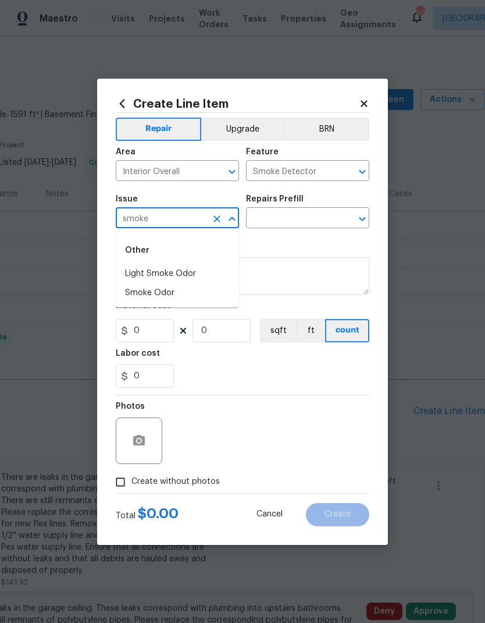
type input "smok"
type input "Ove"
type input "smoke"
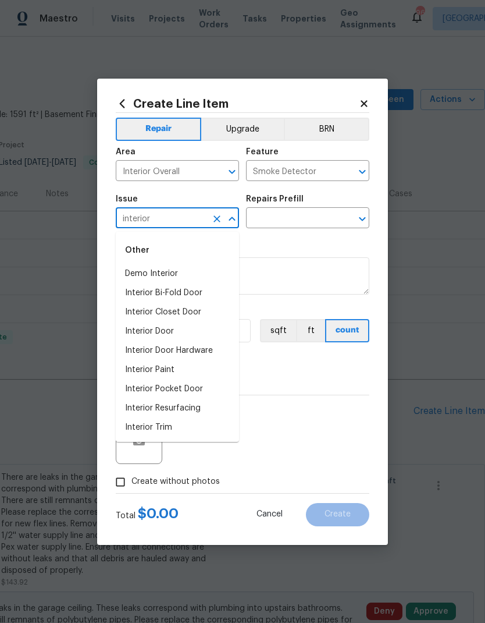
type input "interior"
click at [302, 220] on input "text" at bounding box center [291, 219] width 91 height 18
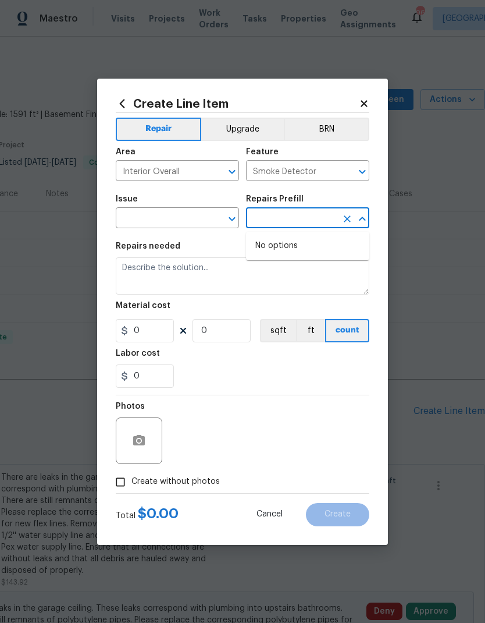
click at [306, 221] on input "text" at bounding box center [291, 219] width 91 height 18
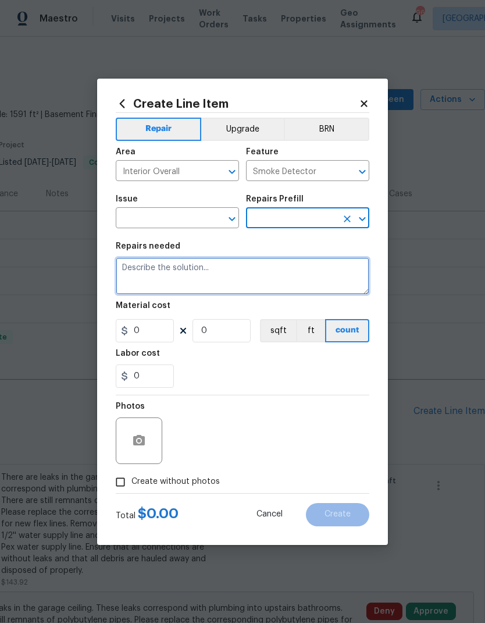
click at [233, 267] on textarea at bounding box center [243, 275] width 254 height 37
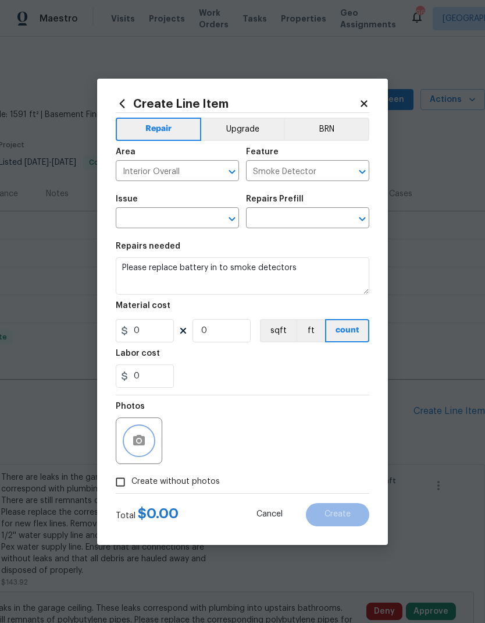
click at [146, 437] on icon "button" at bounding box center [139, 441] width 14 height 14
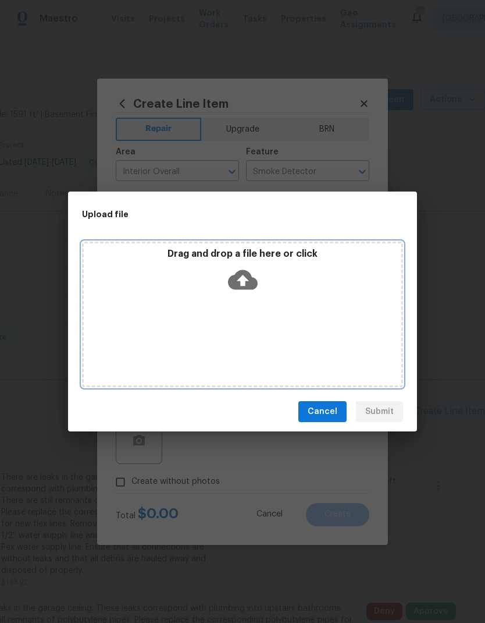
click at [250, 311] on div "Drag and drop a file here or click" at bounding box center [242, 315] width 321 height 146
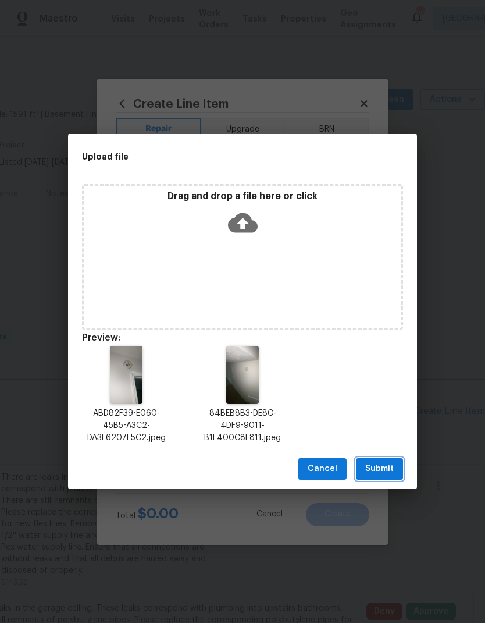
click at [388, 470] on span "Submit" at bounding box center [380, 469] width 29 height 15
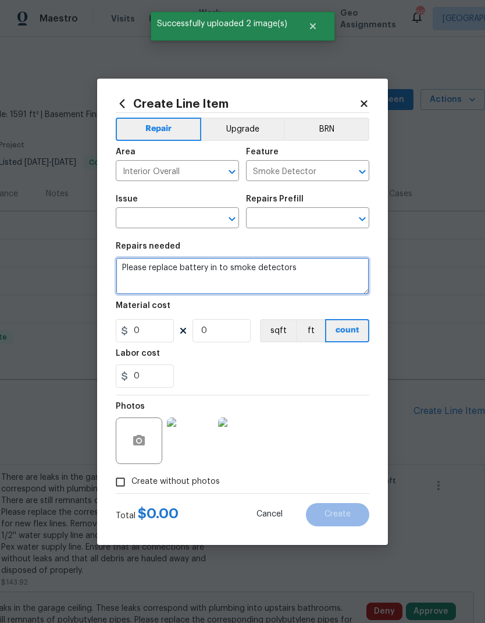
click at [202, 267] on textarea "Please replace battery in to smoke detectors" at bounding box center [243, 275] width 254 height 37
click at [232, 265] on textarea "Please replace batteries in to smoke detectors" at bounding box center [243, 275] width 254 height 37
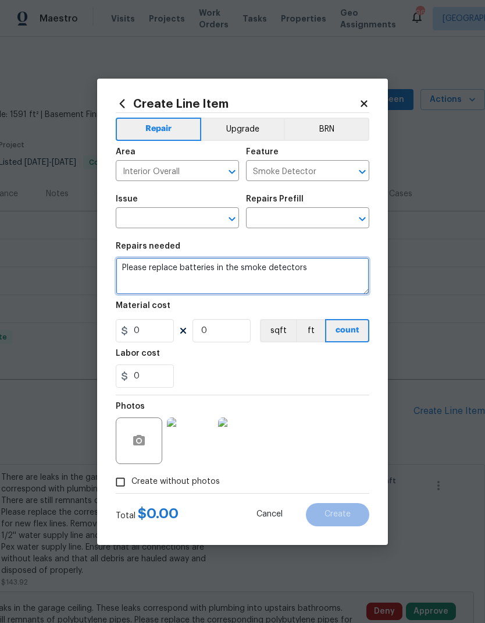
type textarea "Please replace batteries in the smoke detectors"
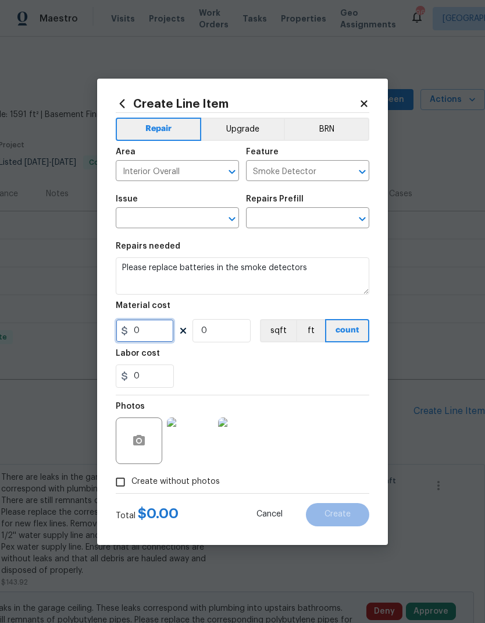
click at [150, 329] on input "0" at bounding box center [145, 330] width 58 height 23
type input "25"
click at [349, 378] on div "0" at bounding box center [243, 375] width 254 height 23
click at [221, 336] on input "0" at bounding box center [222, 330] width 58 height 23
type input "1"
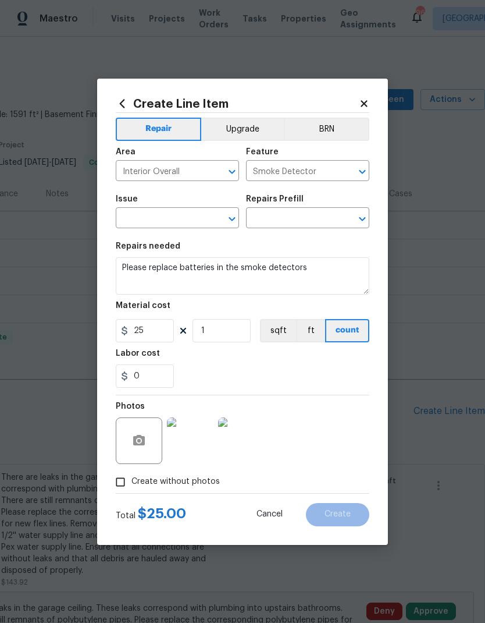
click at [345, 381] on div "0" at bounding box center [243, 375] width 254 height 23
click at [238, 329] on input "1" at bounding box center [222, 330] width 58 height 23
click at [353, 266] on textarea "Please replace batteries in the smoke detectors" at bounding box center [243, 275] width 254 height 37
click at [171, 223] on input "text" at bounding box center [161, 219] width 91 height 18
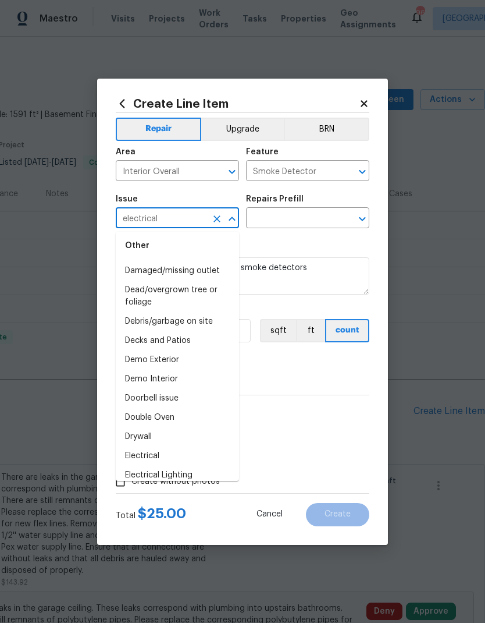
scroll to position [0, 0]
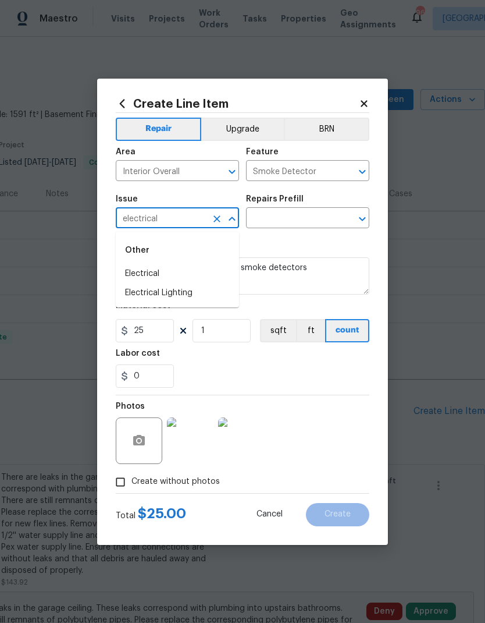
click at [162, 271] on li "Electrical" at bounding box center [177, 273] width 123 height 19
type input "Electrical"
click at [299, 219] on input "text" at bounding box center [291, 219] width 91 height 18
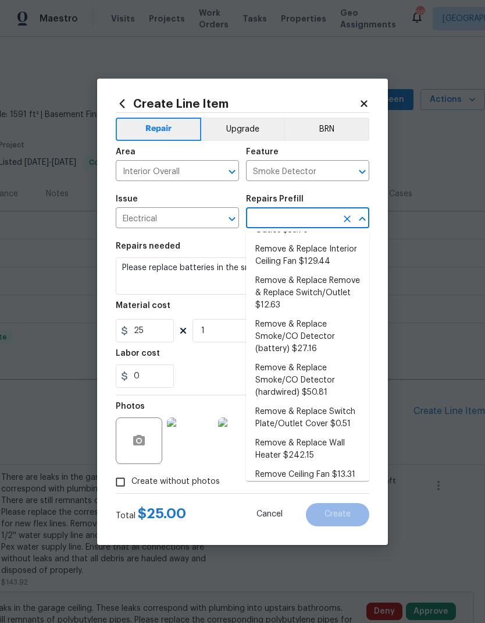
scroll to position [230, 0]
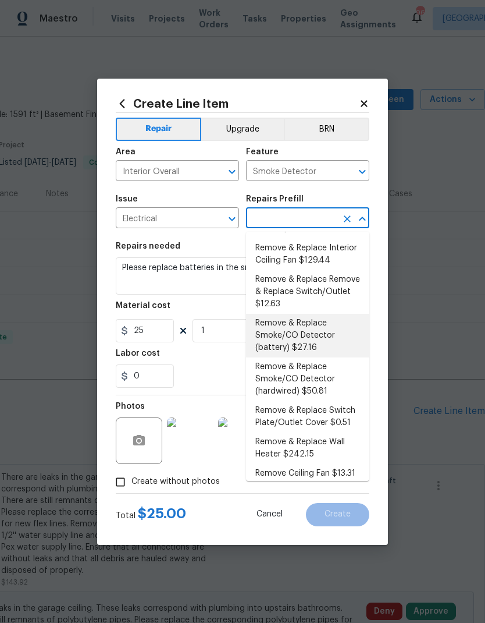
click at [308, 314] on li "Remove & Replace Smoke/CO Detector (battery) $27.16" at bounding box center [307, 336] width 123 height 44
type input "Remove & Replace Smoke/CO Detector (battery) $27.16"
type textarea "Remove the existing smoke/CO detector (battery) and replace with new. Ensure th…"
type input "27.16"
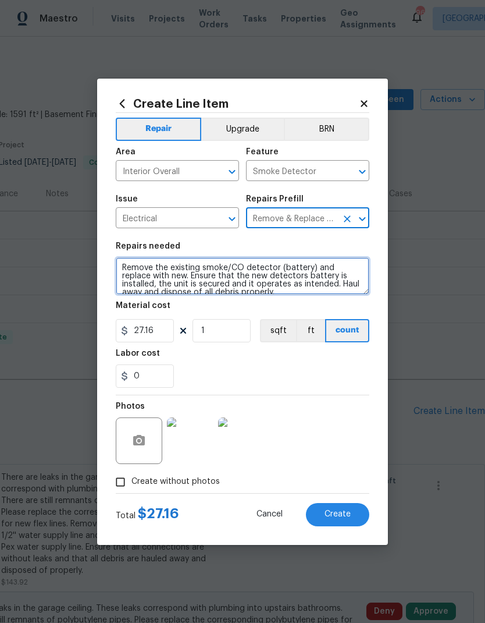
click at [120, 265] on textarea "Remove the existing smoke/CO detector (battery) and replace with new. Ensure th…" at bounding box center [243, 275] width 254 height 37
click at [119, 265] on textarea "Remove the existing smoke/CO detector (battery) and replace with new. Ensure th…" at bounding box center [243, 275] width 254 height 37
click at [130, 272] on textarea "Remove the existing smoke/CO detector (battery) and replace with new. Ensure th…" at bounding box center [243, 275] width 254 height 37
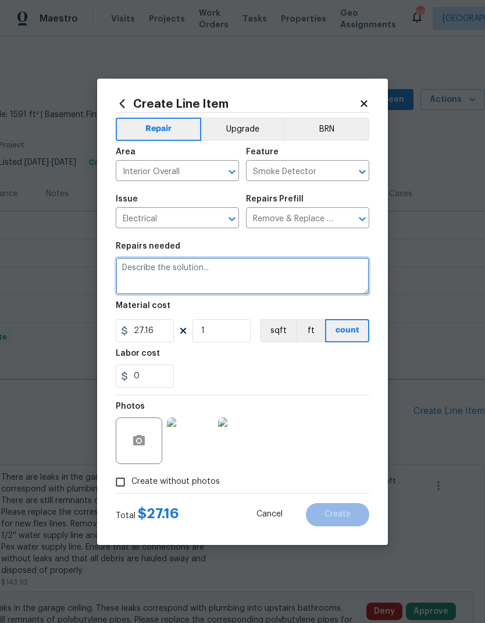
scroll to position [0, 0]
type textarea "Replace the 9 V batteries in the smoke detectors"
click at [346, 519] on span "Create" at bounding box center [338, 514] width 26 height 9
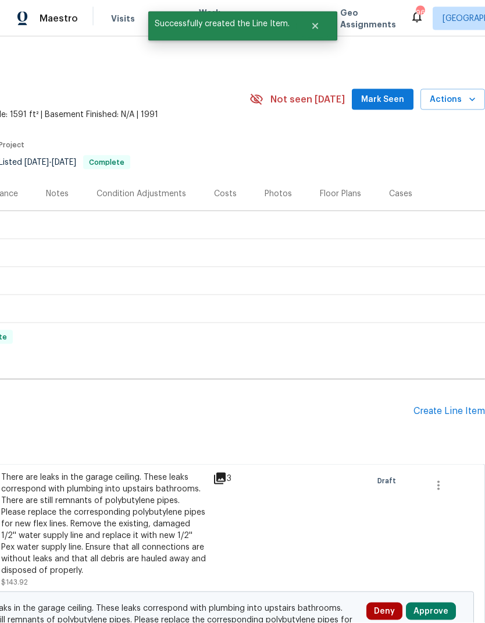
click at [389, 93] on span "Mark Seen" at bounding box center [382, 100] width 43 height 15
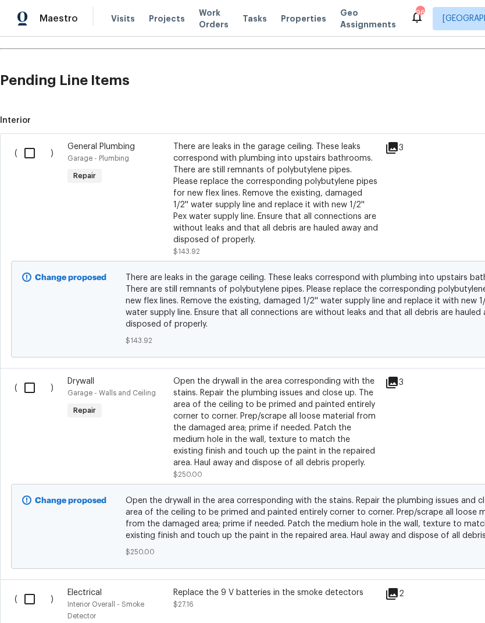
scroll to position [329, 0]
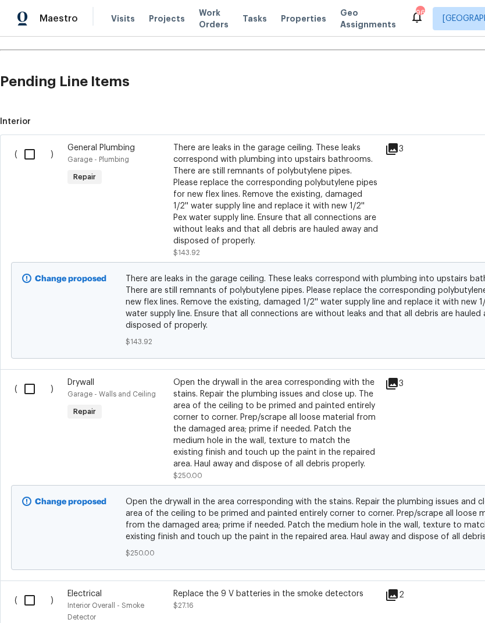
click at [33, 142] on input "checkbox" at bounding box center [33, 154] width 33 height 24
checkbox input "true"
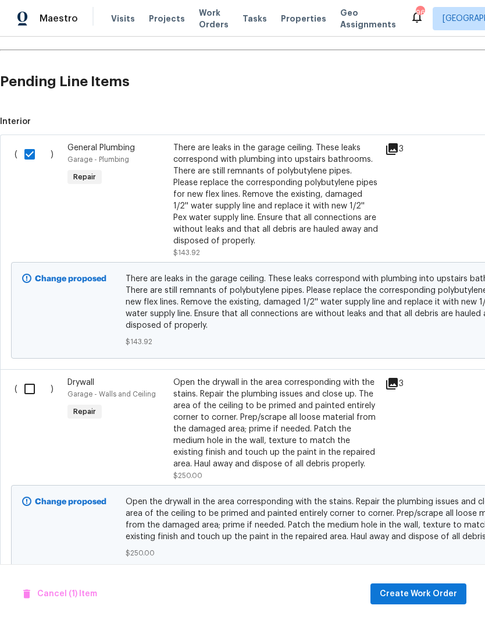
click at [30, 377] on input "checkbox" at bounding box center [33, 389] width 33 height 24
checkbox input "true"
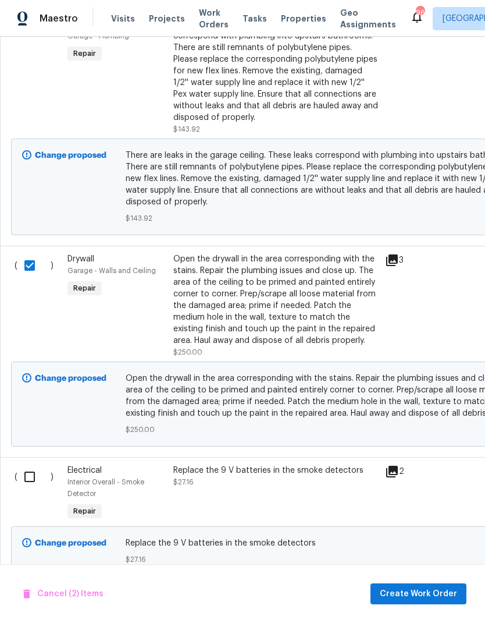
scroll to position [452, 0]
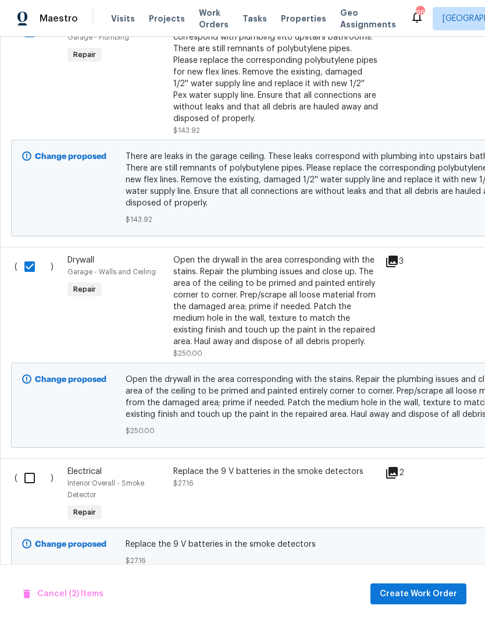
click at [30, 467] on input "checkbox" at bounding box center [33, 478] width 33 height 24
checkbox input "true"
click at [432, 598] on span "Create Work Order" at bounding box center [418, 594] width 77 height 15
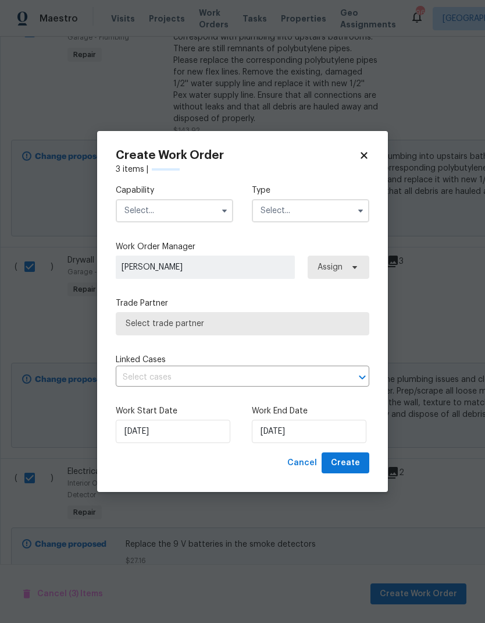
checkbox input "false"
click at [193, 205] on input "text" at bounding box center [175, 210] width 118 height 23
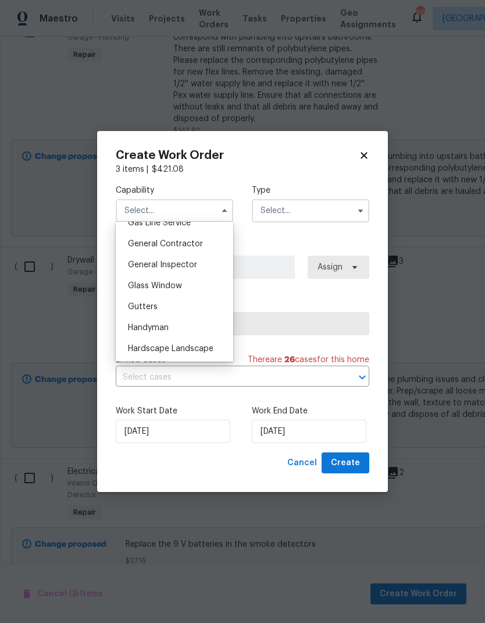
scroll to position [547, 0]
click at [190, 262] on span "General Inspector" at bounding box center [162, 265] width 69 height 8
type input "General Inspector"
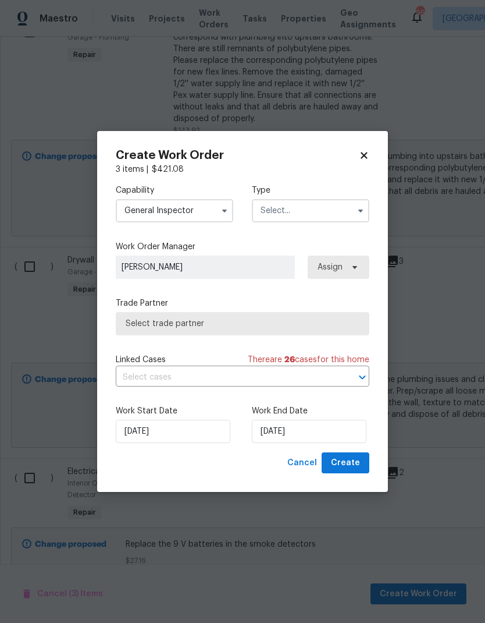
click at [309, 215] on input "text" at bounding box center [311, 210] width 118 height 23
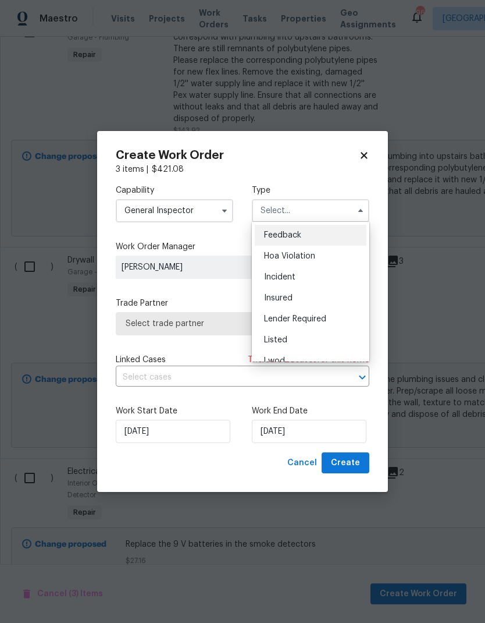
click at [295, 338] on div "Listed" at bounding box center [311, 339] width 112 height 21
type input "Listed"
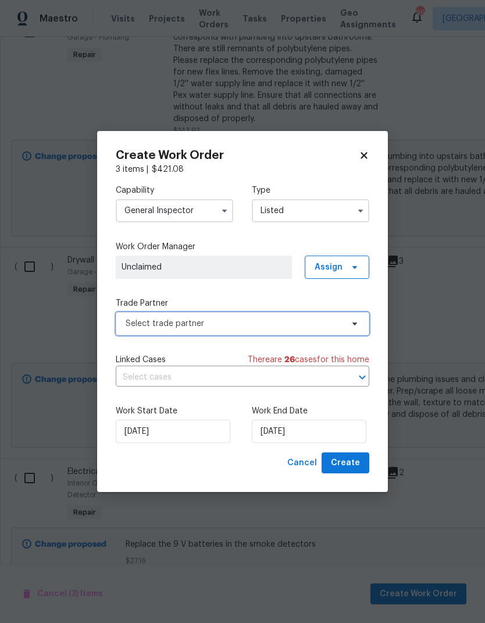
click at [311, 319] on span "Select trade partner" at bounding box center [234, 324] width 217 height 12
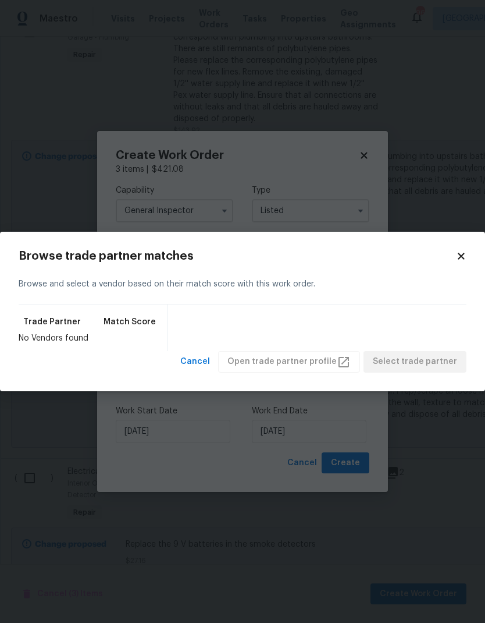
click at [457, 253] on icon at bounding box center [461, 256] width 10 height 10
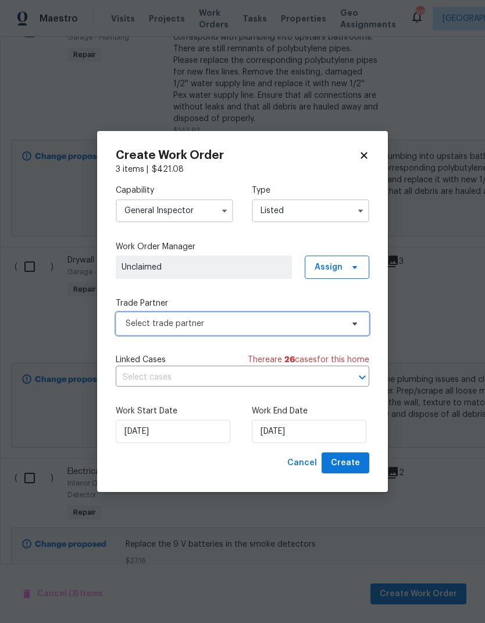
click at [348, 319] on span at bounding box center [353, 323] width 13 height 9
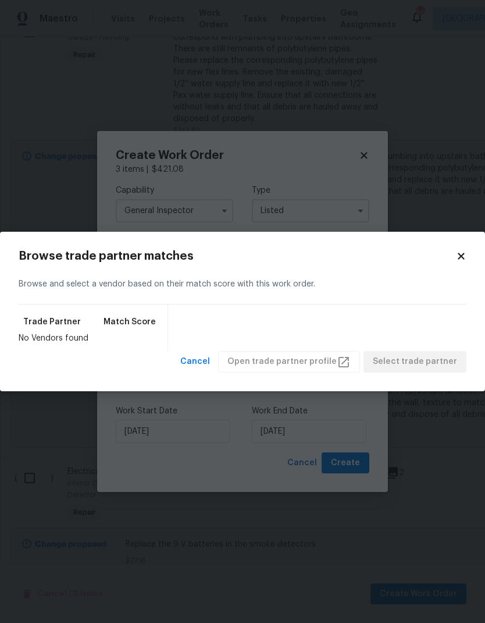
click at [464, 258] on icon at bounding box center [461, 256] width 6 height 6
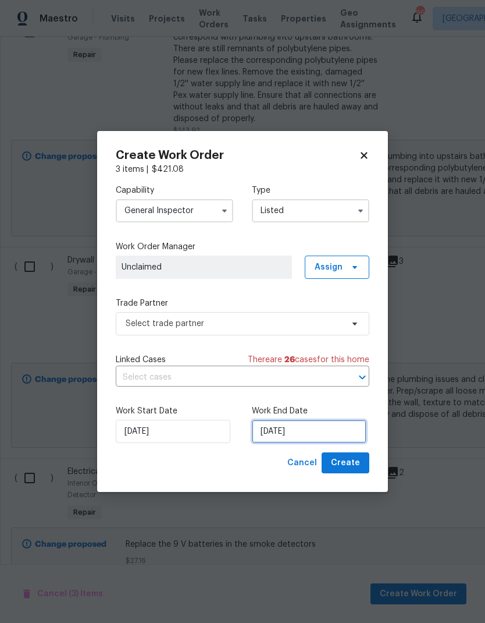
click at [328, 432] on input "[DATE]" at bounding box center [309, 431] width 115 height 23
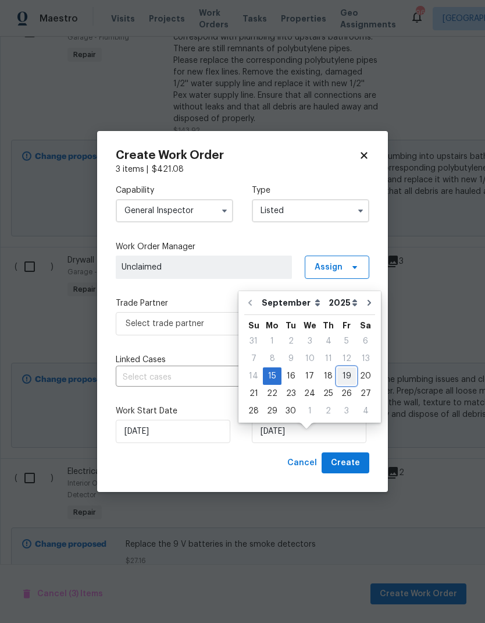
click at [342, 368] on div "19" at bounding box center [347, 376] width 19 height 16
type input "[DATE]"
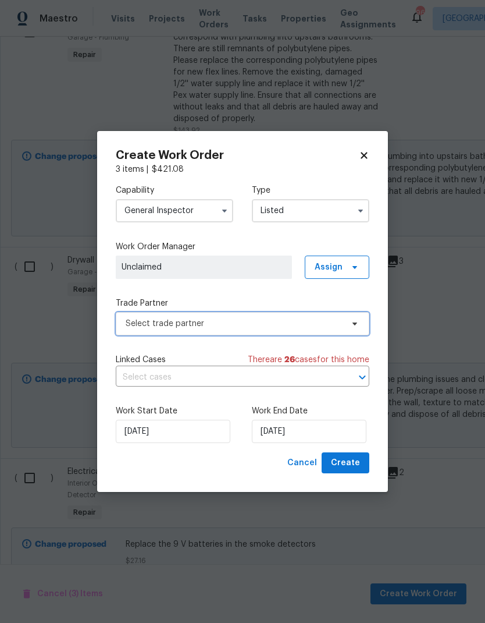
click at [224, 323] on span "Select trade partner" at bounding box center [234, 324] width 217 height 12
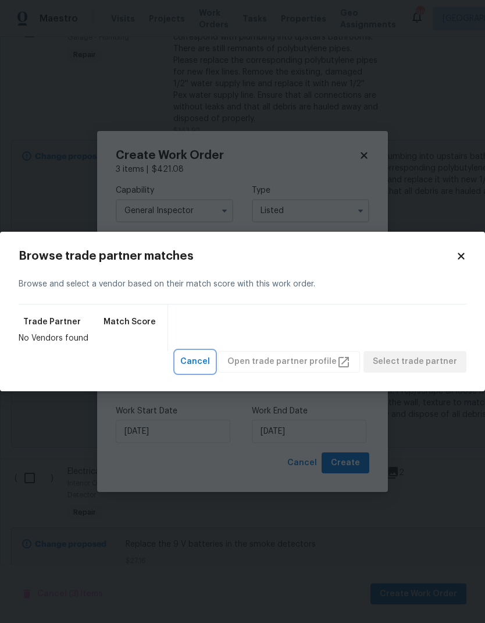
click at [207, 361] on span "Cancel" at bounding box center [195, 361] width 30 height 15
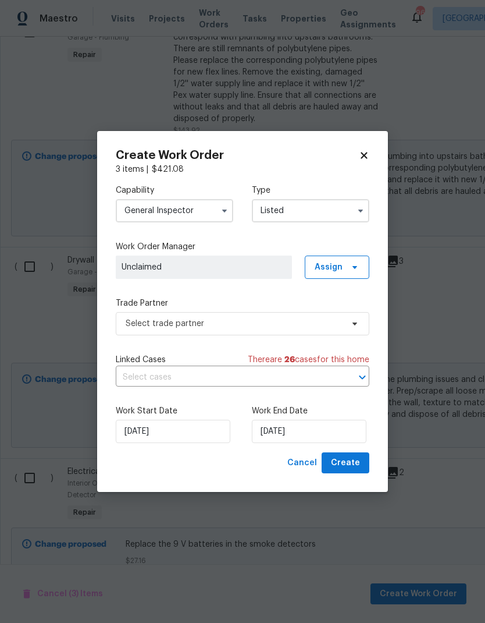
click at [338, 293] on div "Capability General Inspector Type Listed Work Order Manager Unclaimed Assign Tr…" at bounding box center [243, 313] width 254 height 277
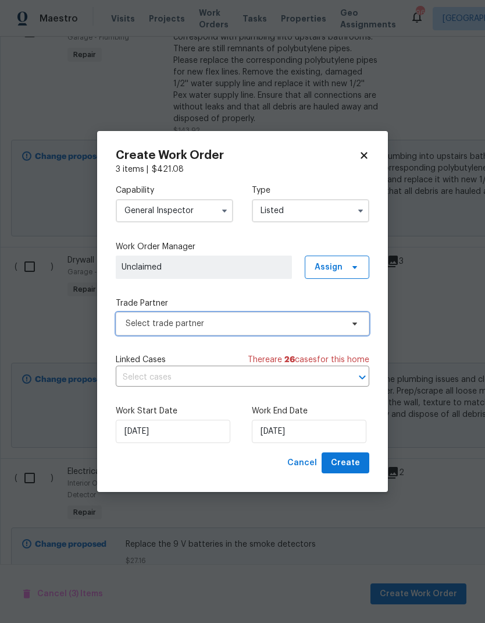
click at [349, 322] on span at bounding box center [353, 323] width 13 height 9
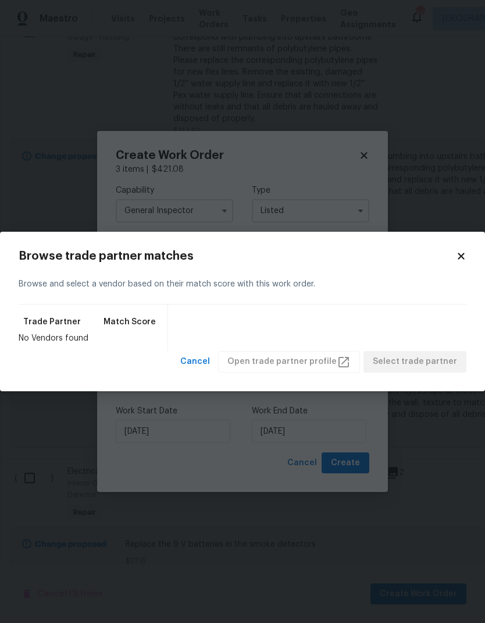
click at [460, 251] on icon at bounding box center [461, 256] width 10 height 10
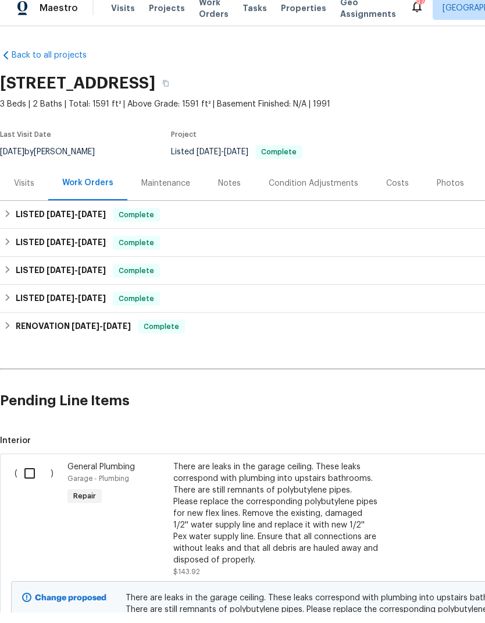
scroll to position [10, 0]
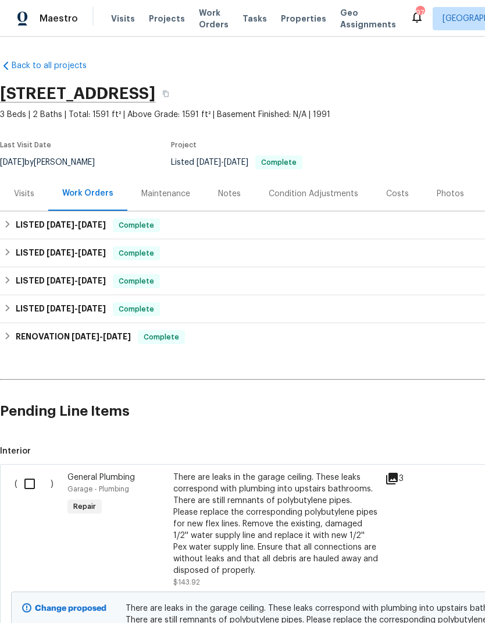
click at [37, 473] on input "checkbox" at bounding box center [33, 483] width 33 height 24
checkbox input "true"
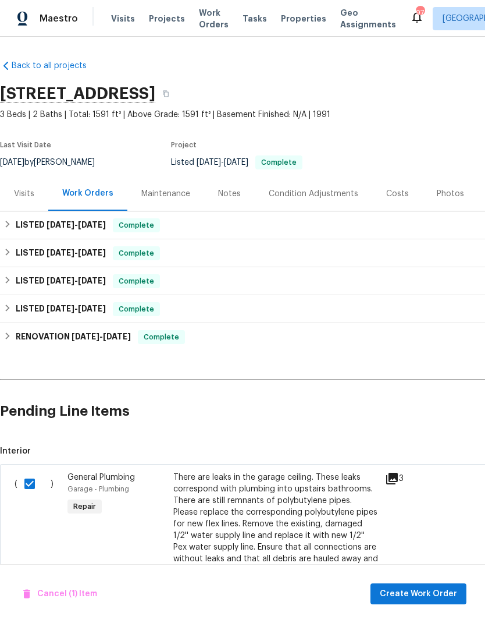
scroll to position [47, 0]
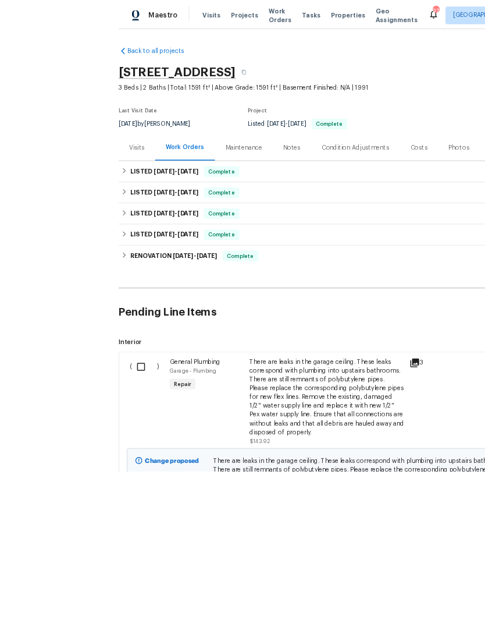
scroll to position [47, 0]
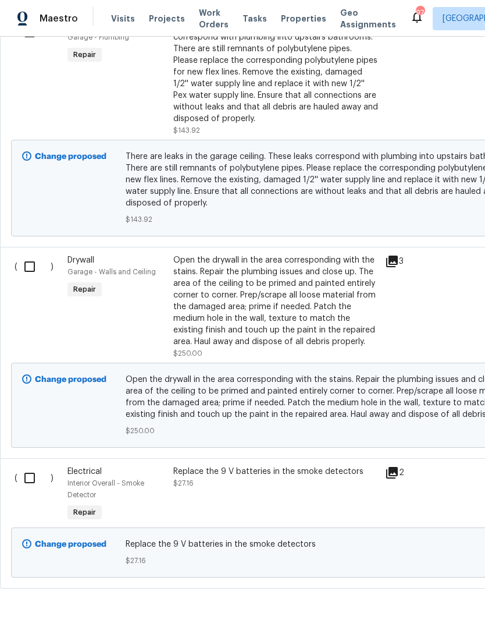
scroll to position [452, 0]
click at [26, 472] on input "checkbox" at bounding box center [33, 478] width 33 height 24
checkbox input "true"
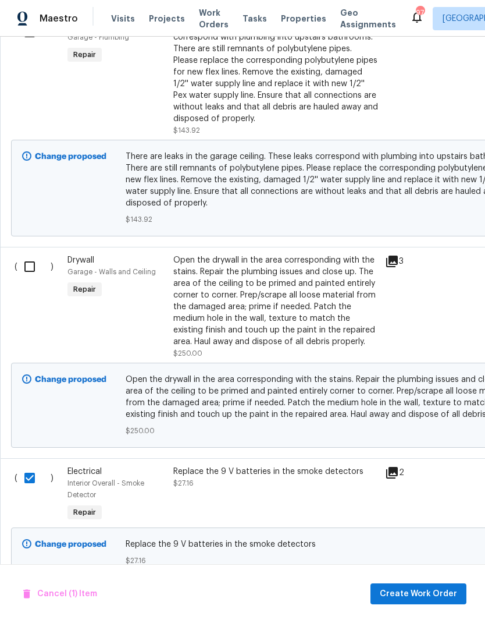
click at [31, 262] on input "checkbox" at bounding box center [33, 266] width 33 height 24
checkbox input "true"
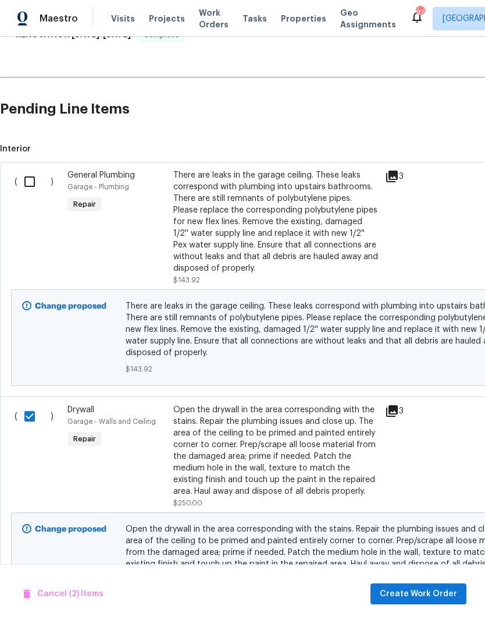
scroll to position [301, 0]
click at [36, 172] on input "checkbox" at bounding box center [33, 182] width 33 height 24
checkbox input "true"
click at [436, 587] on span "Create Work Order" at bounding box center [418, 594] width 77 height 15
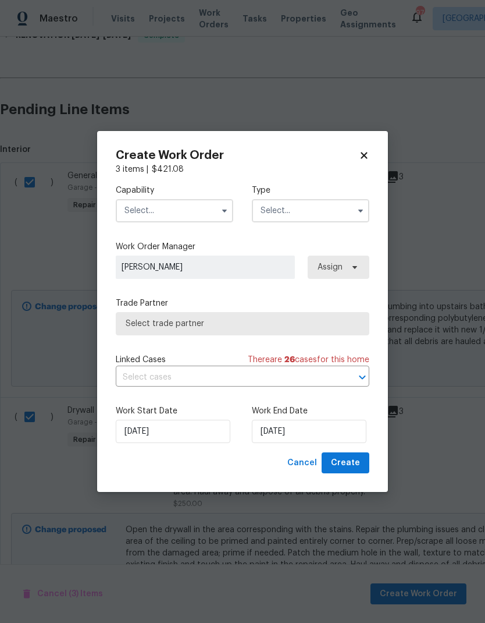
click at [182, 209] on input "text" at bounding box center [175, 210] width 118 height 23
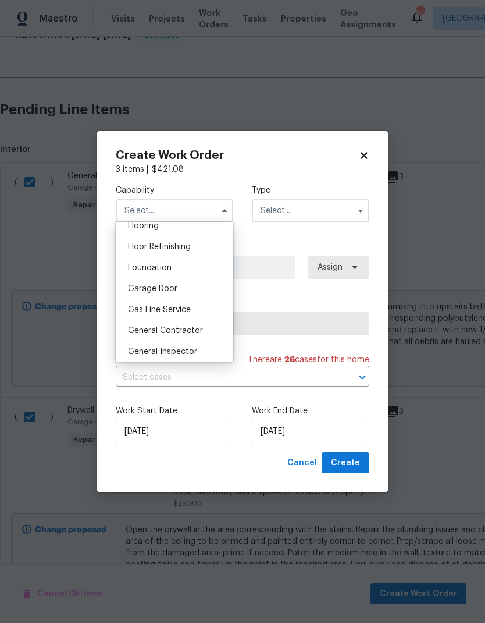
scroll to position [473, 0]
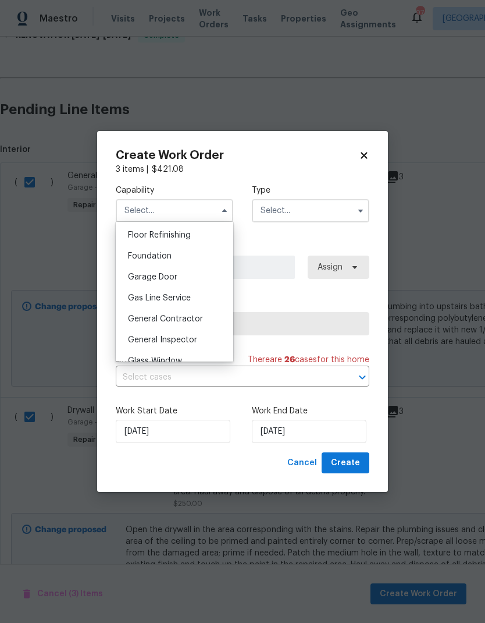
click at [191, 321] on span "General Contractor" at bounding box center [165, 319] width 75 height 8
type input "General Contractor"
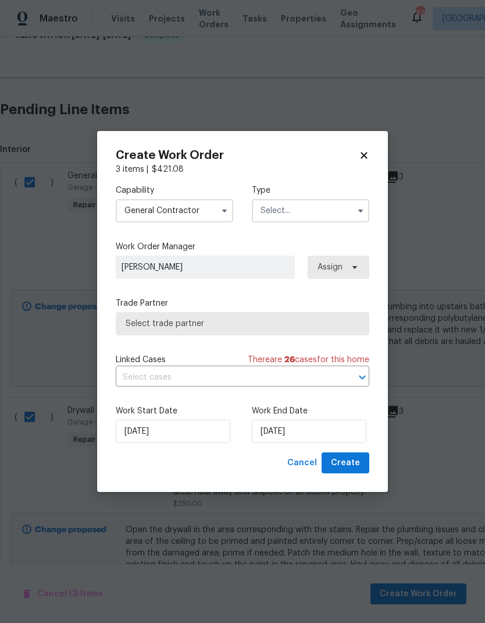
click at [307, 211] on input "text" at bounding box center [311, 210] width 118 height 23
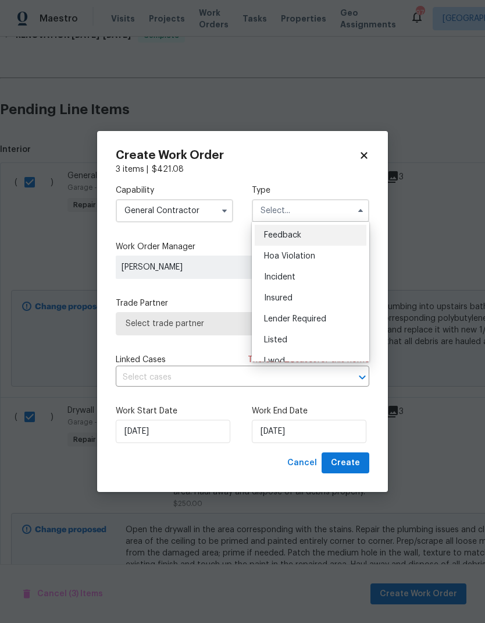
click at [289, 336] on div "Listed" at bounding box center [311, 339] width 112 height 21
type input "Listed"
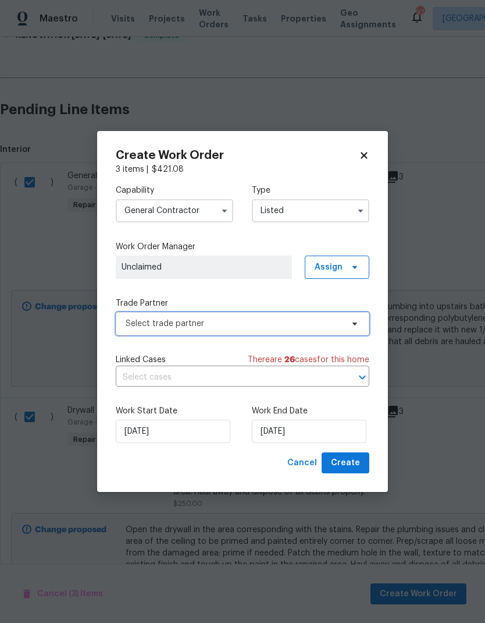
click at [340, 320] on span "Select trade partner" at bounding box center [234, 324] width 217 height 12
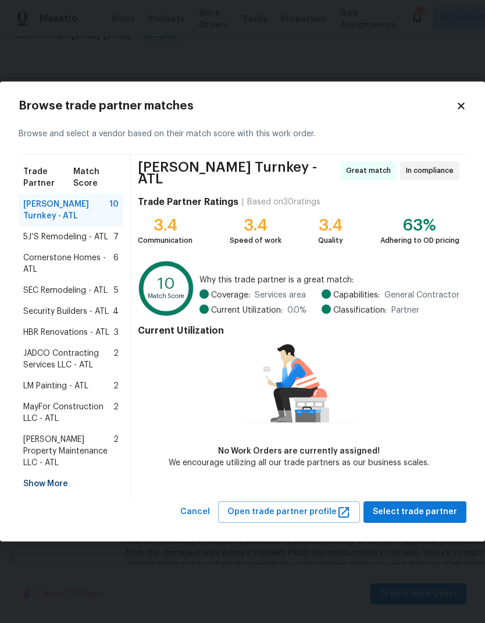
click at [86, 238] on span "5J’S Remodeling - ATL" at bounding box center [65, 237] width 85 height 12
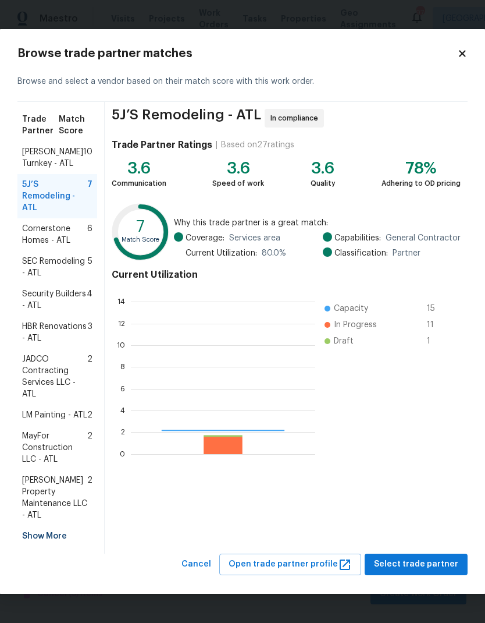
scroll to position [163, 185]
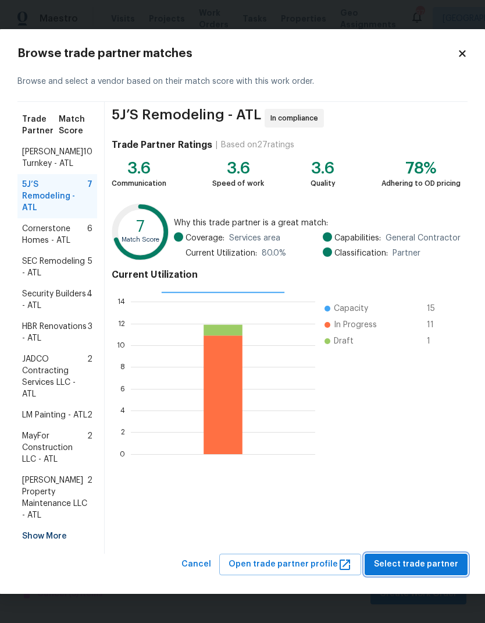
click at [427, 575] on button "Select trade partner" at bounding box center [416, 565] width 103 height 22
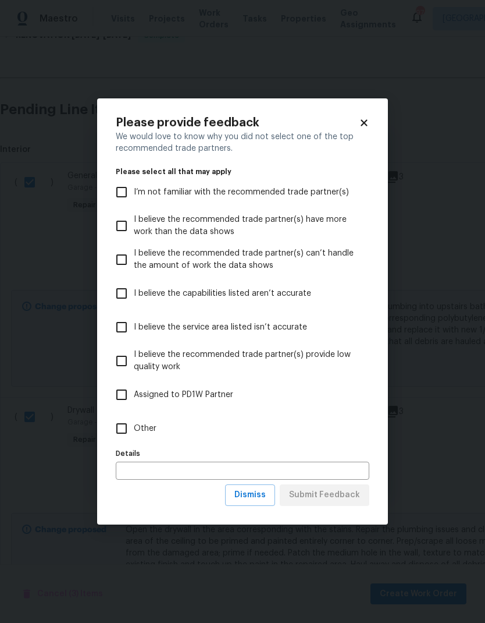
click at [132, 428] on input "Other" at bounding box center [121, 428] width 24 height 24
checkbox input "true"
click at [339, 495] on span "Submit Feedback" at bounding box center [324, 495] width 71 height 15
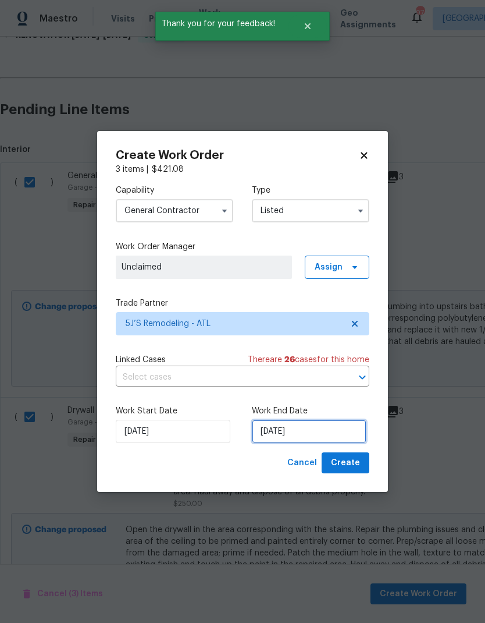
click at [325, 432] on input "[DATE]" at bounding box center [309, 431] width 115 height 23
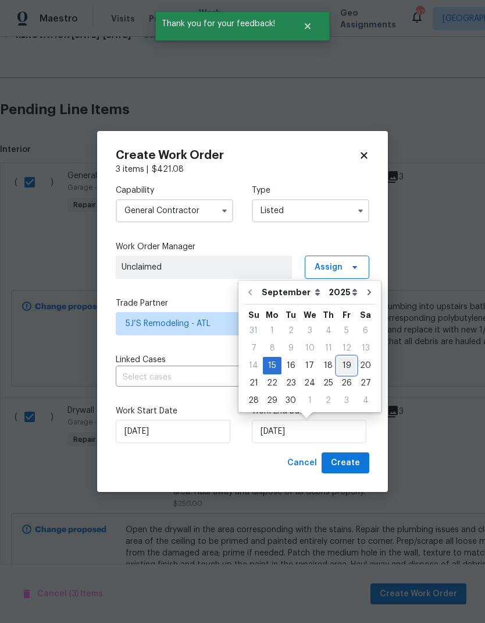
click at [341, 363] on div "19" at bounding box center [347, 365] width 19 height 16
type input "[DATE]"
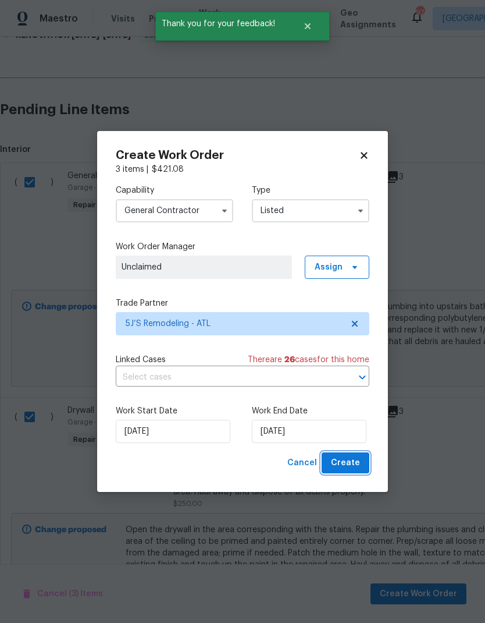
click at [343, 463] on span "Create" at bounding box center [345, 463] width 29 height 15
checkbox input "false"
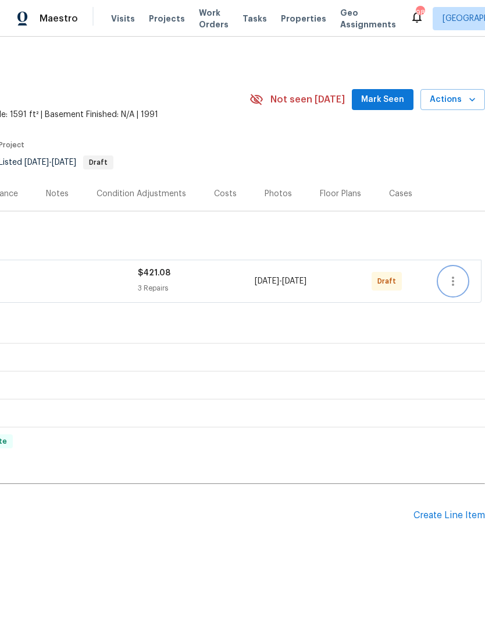
click at [453, 278] on icon "button" at bounding box center [453, 280] width 2 height 9
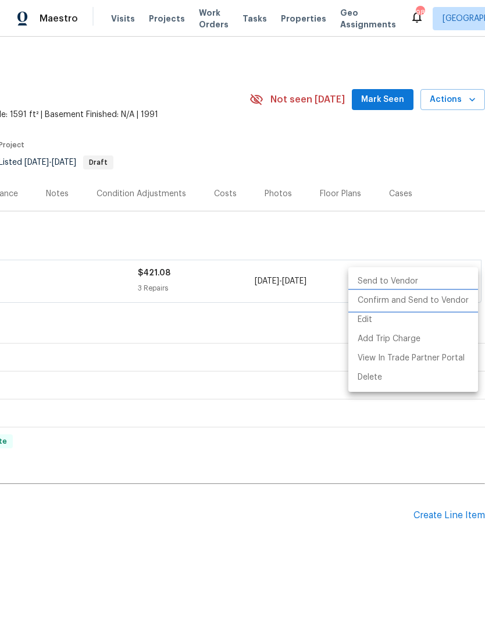
click at [435, 300] on li "Confirm and Send to Vendor" at bounding box center [414, 300] width 130 height 19
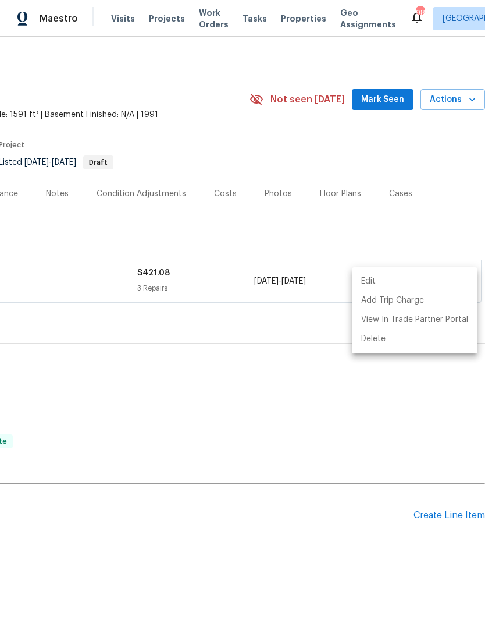
click at [324, 554] on div at bounding box center [242, 311] width 485 height 623
